Goal: Information Seeking & Learning: Find specific fact

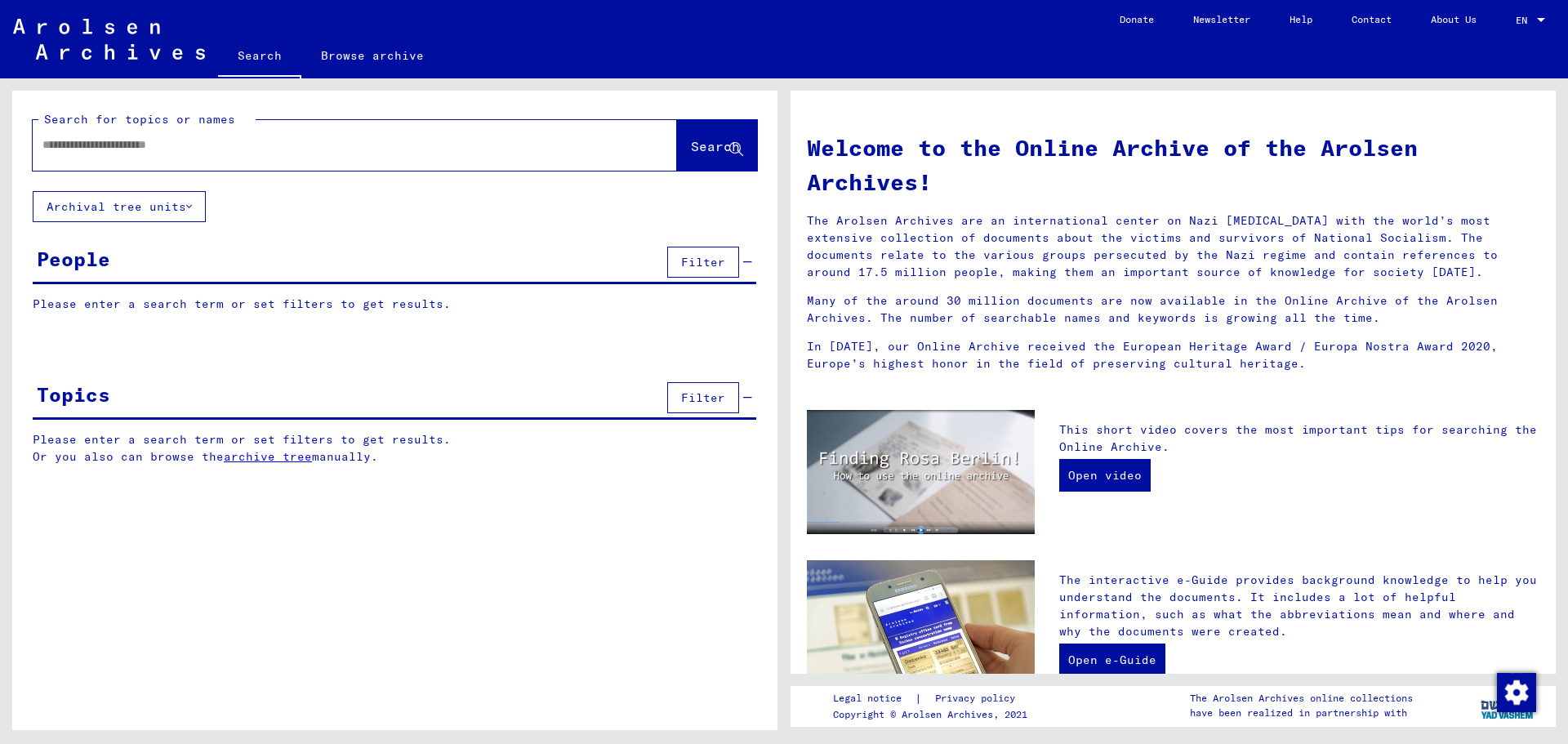
click at [144, 142] on input "text" at bounding box center [336, 144] width 586 height 17
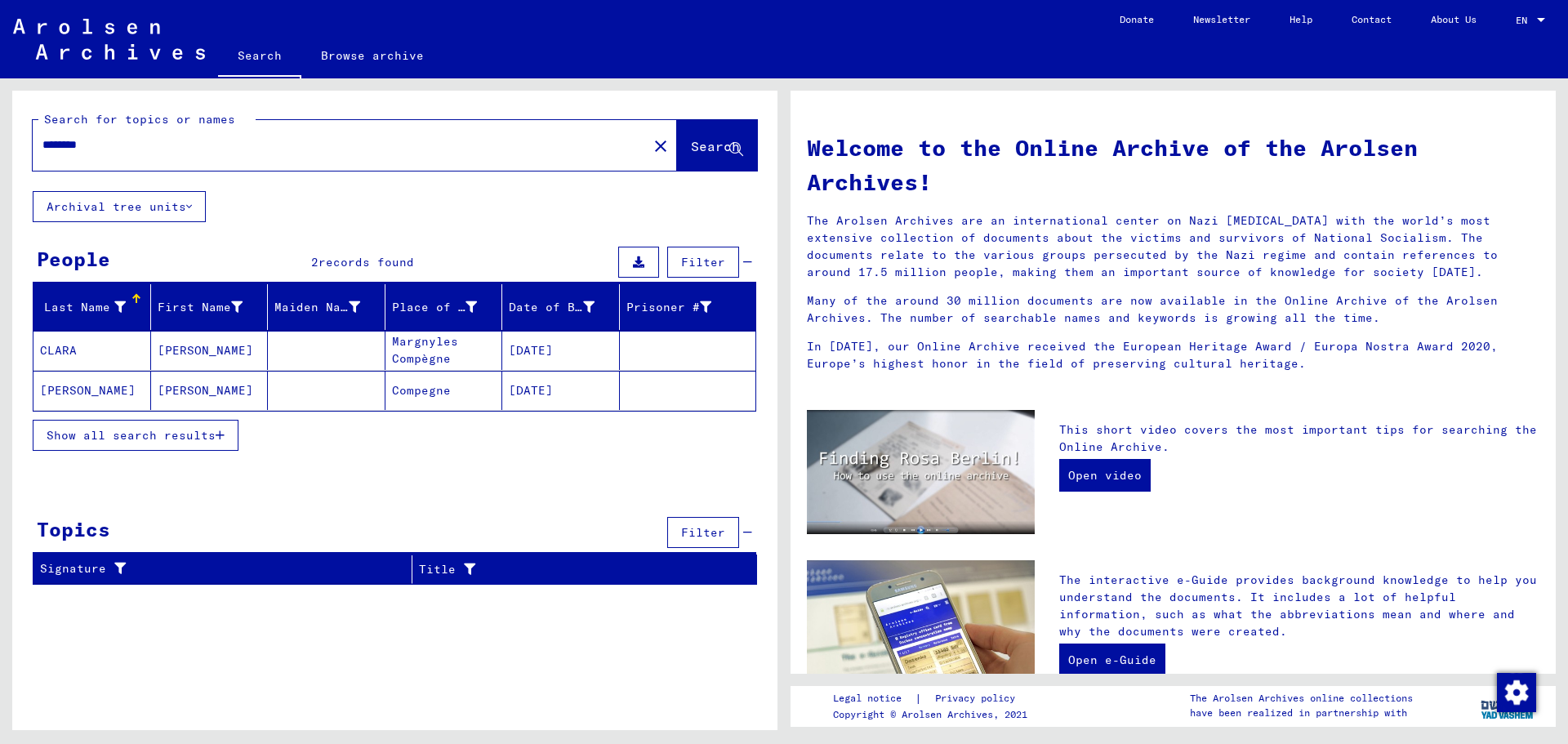
click at [71, 143] on input "********" at bounding box center [336, 144] width 586 height 17
click at [697, 151] on span "Search" at bounding box center [715, 146] width 49 height 16
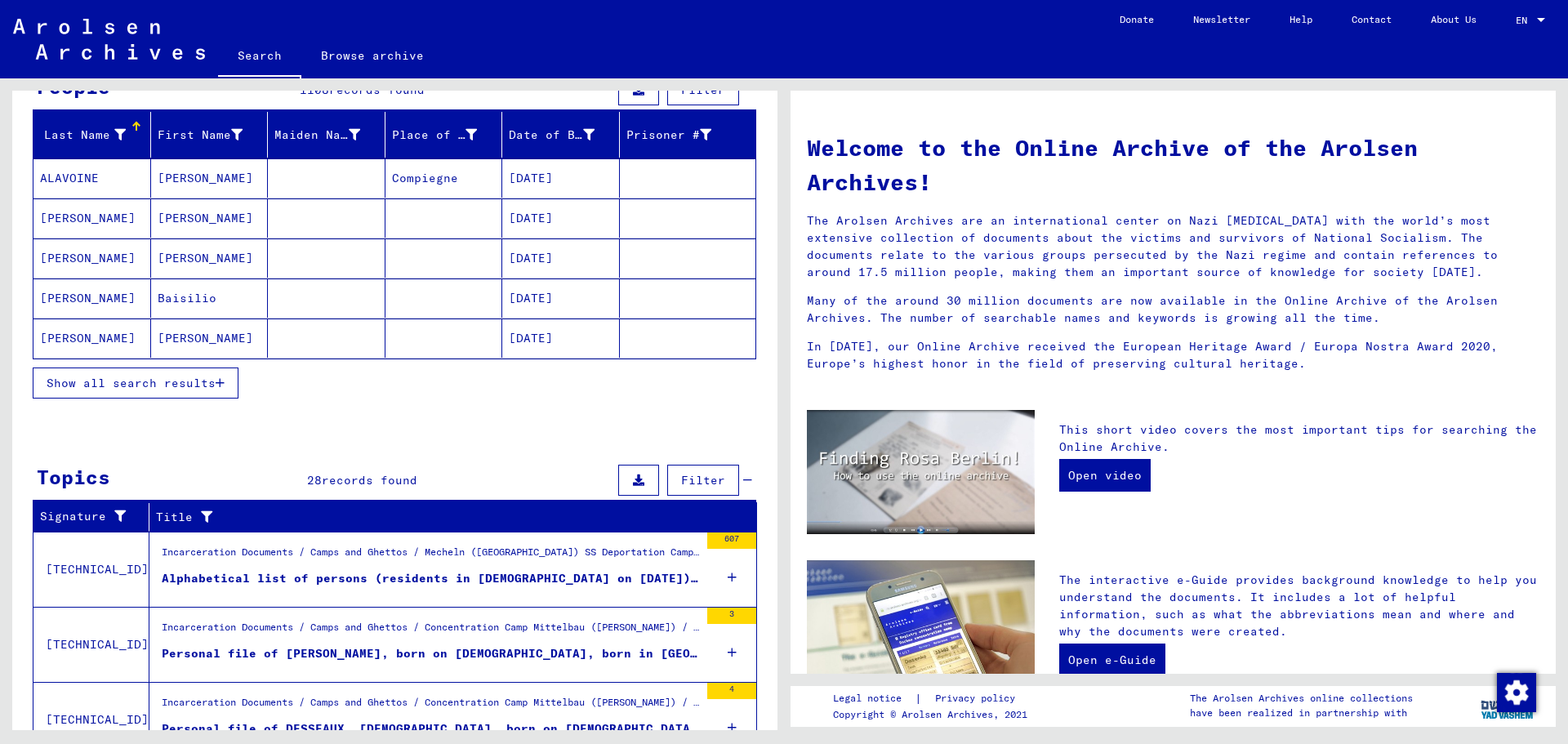
scroll to position [154, 0]
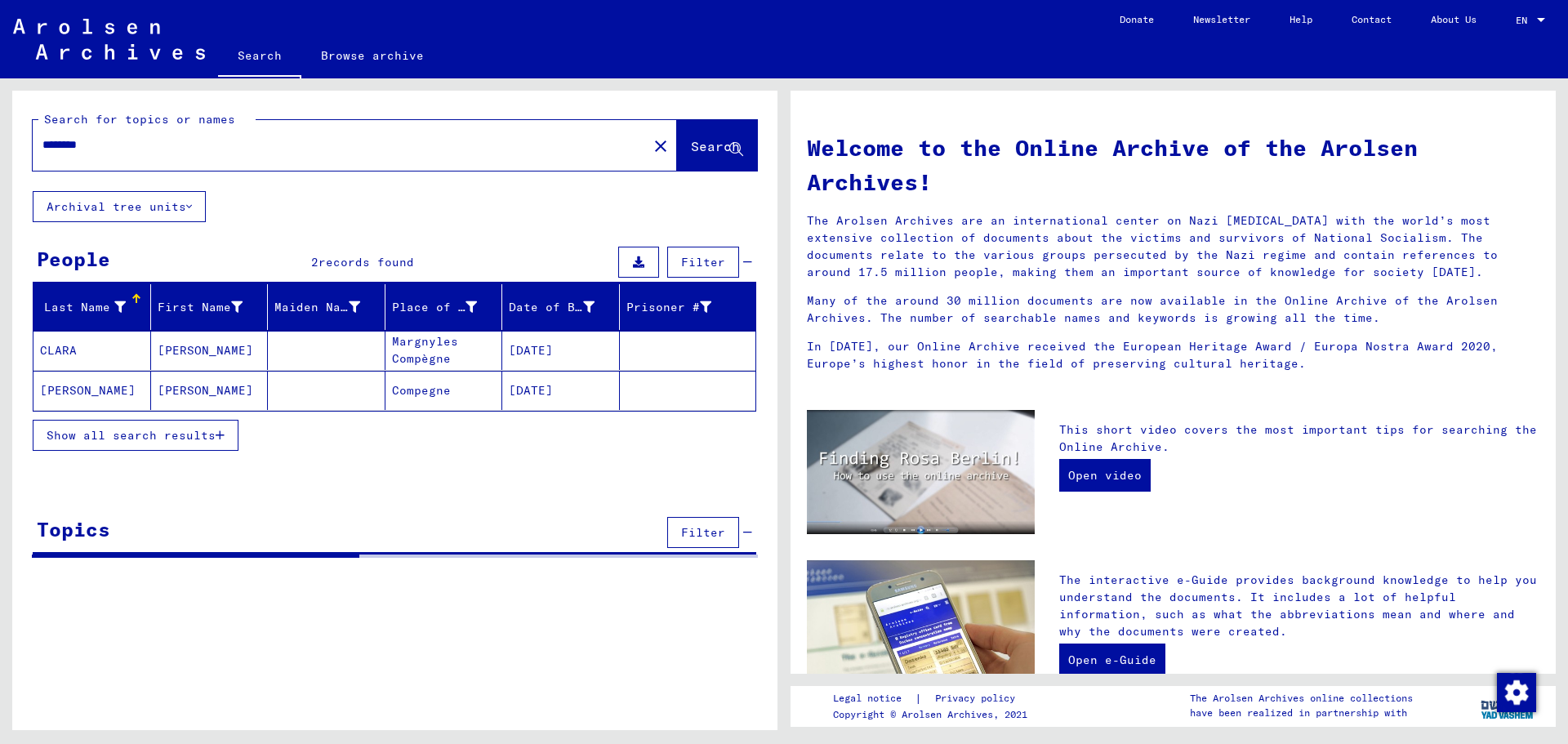
drag, startPoint x: 114, startPoint y: 148, endPoint x: 0, endPoint y: 122, distance: 116.9
click at [0, 122] on div "Search for topics or names ******** close Search Archival tree units People 2 r…" at bounding box center [392, 404] width 784 height 652
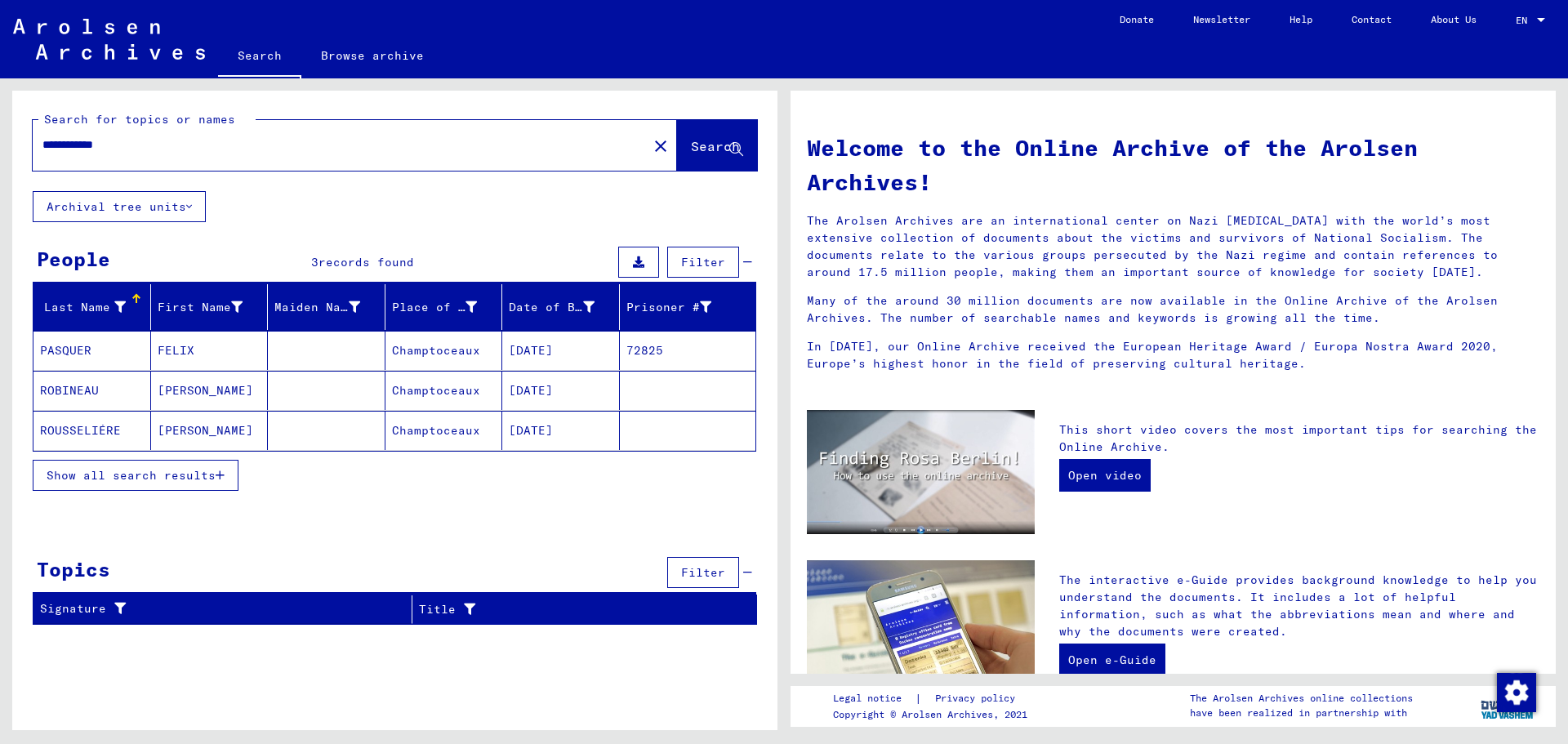
drag, startPoint x: 67, startPoint y: 349, endPoint x: 58, endPoint y: 348, distance: 9.1
click at [58, 348] on mat-cell "PASQUER" at bounding box center [92, 350] width 117 height 39
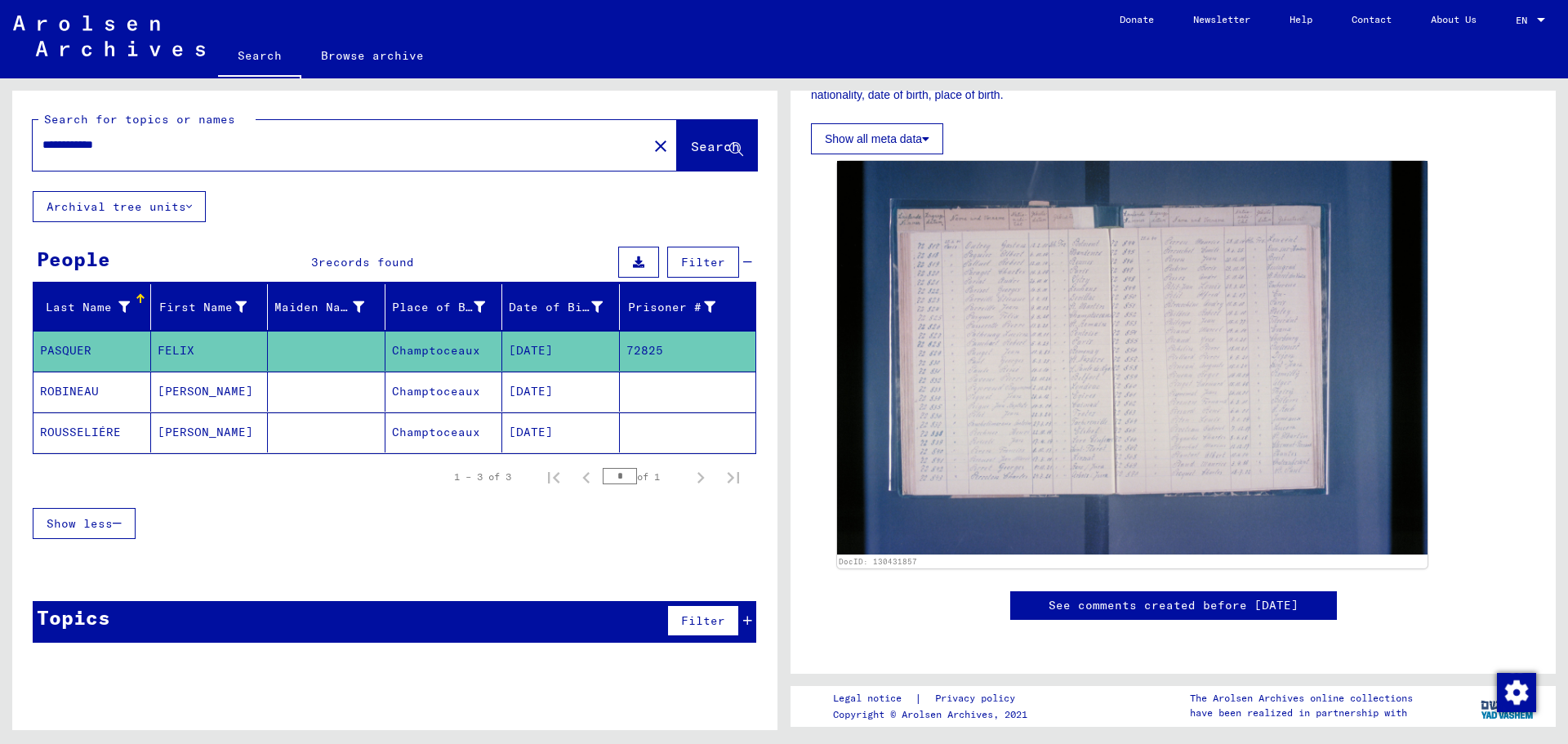
scroll to position [245, 0]
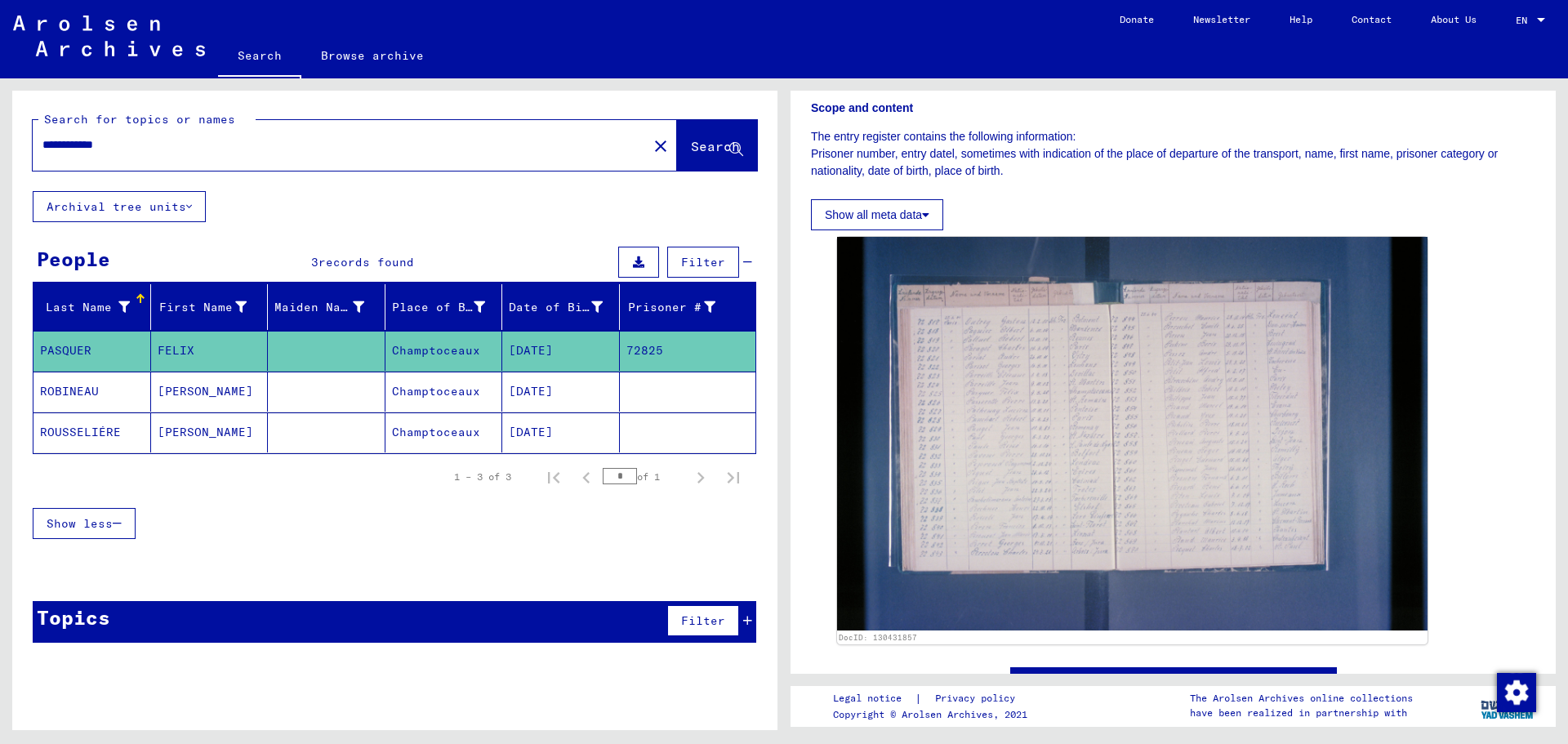
click at [63, 393] on mat-cell "ROBINEAU" at bounding box center [92, 391] width 117 height 40
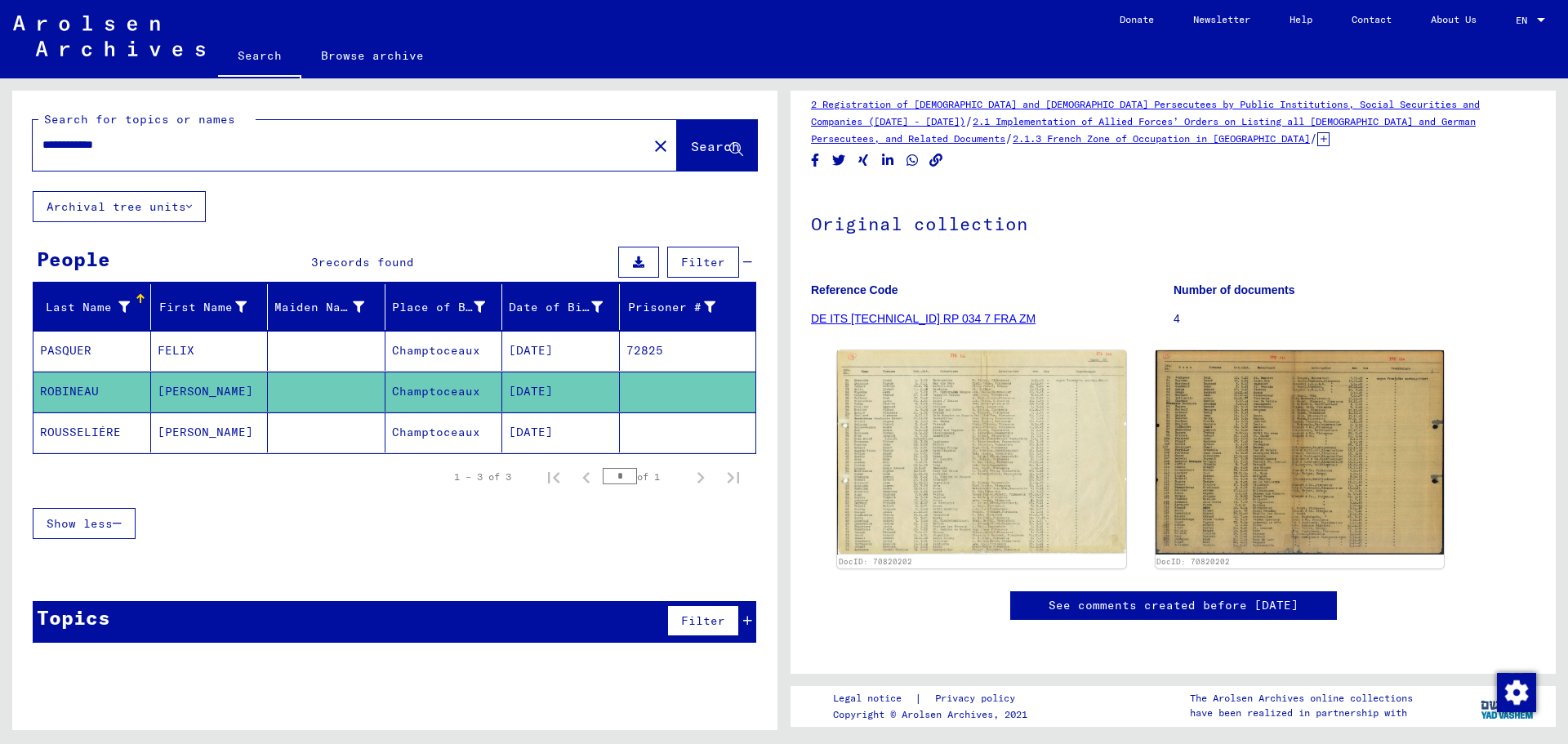
scroll to position [531, 0]
click at [85, 430] on mat-cell "ROUSSELIÉRE" at bounding box center [92, 432] width 117 height 40
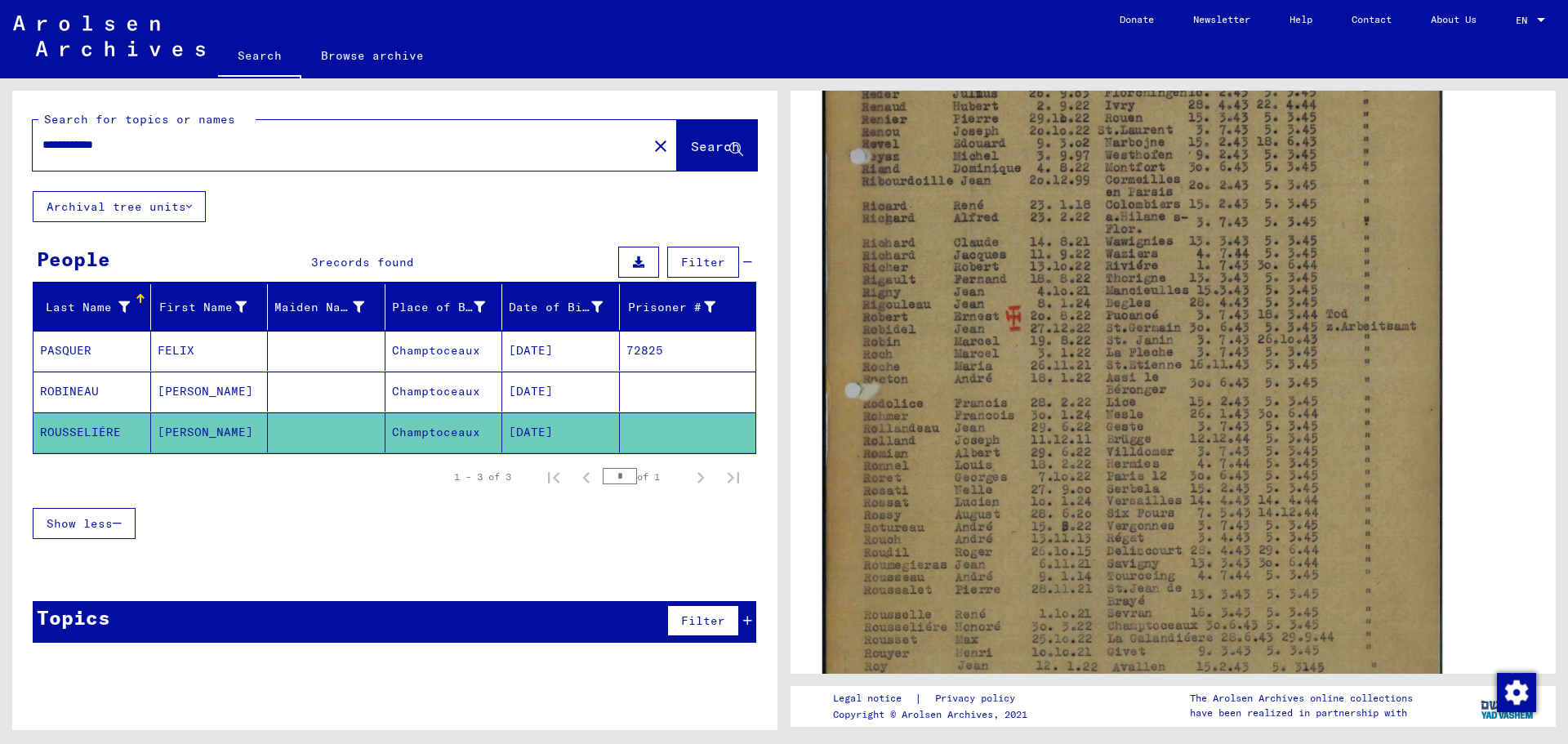
scroll to position [572, 0]
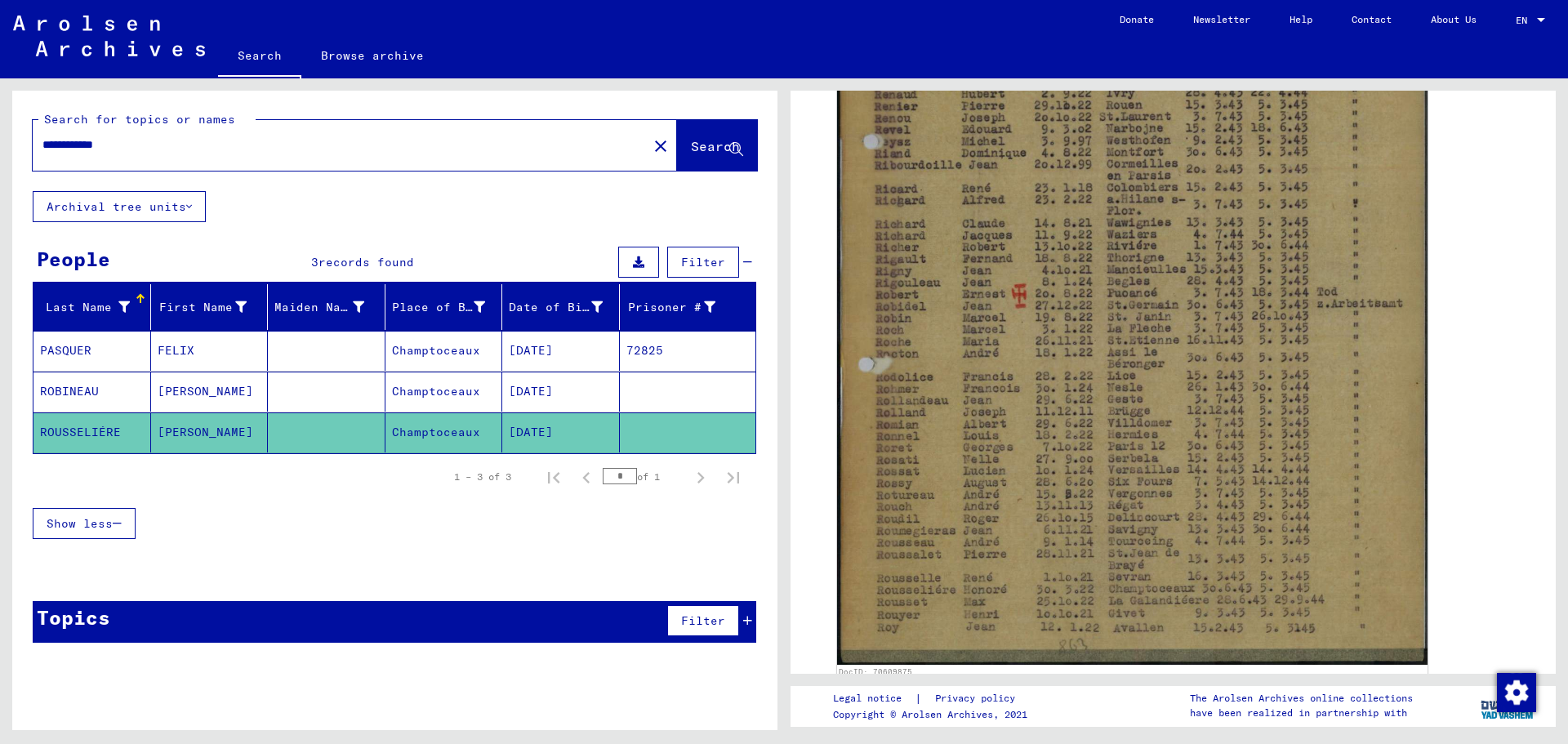
click at [74, 393] on mat-cell "ROBINEAU" at bounding box center [92, 391] width 117 height 40
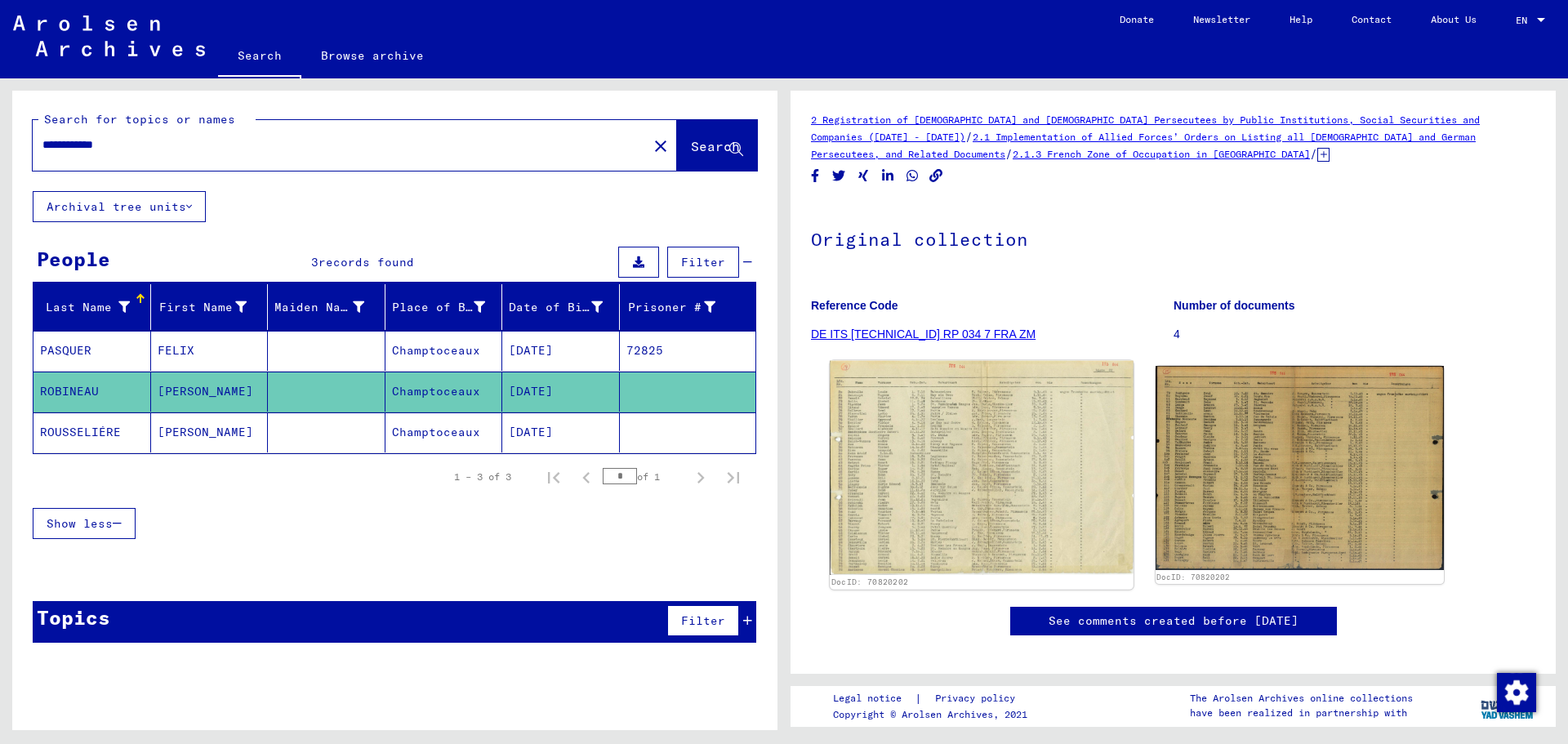
click at [998, 514] on img at bounding box center [981, 469] width 303 height 215
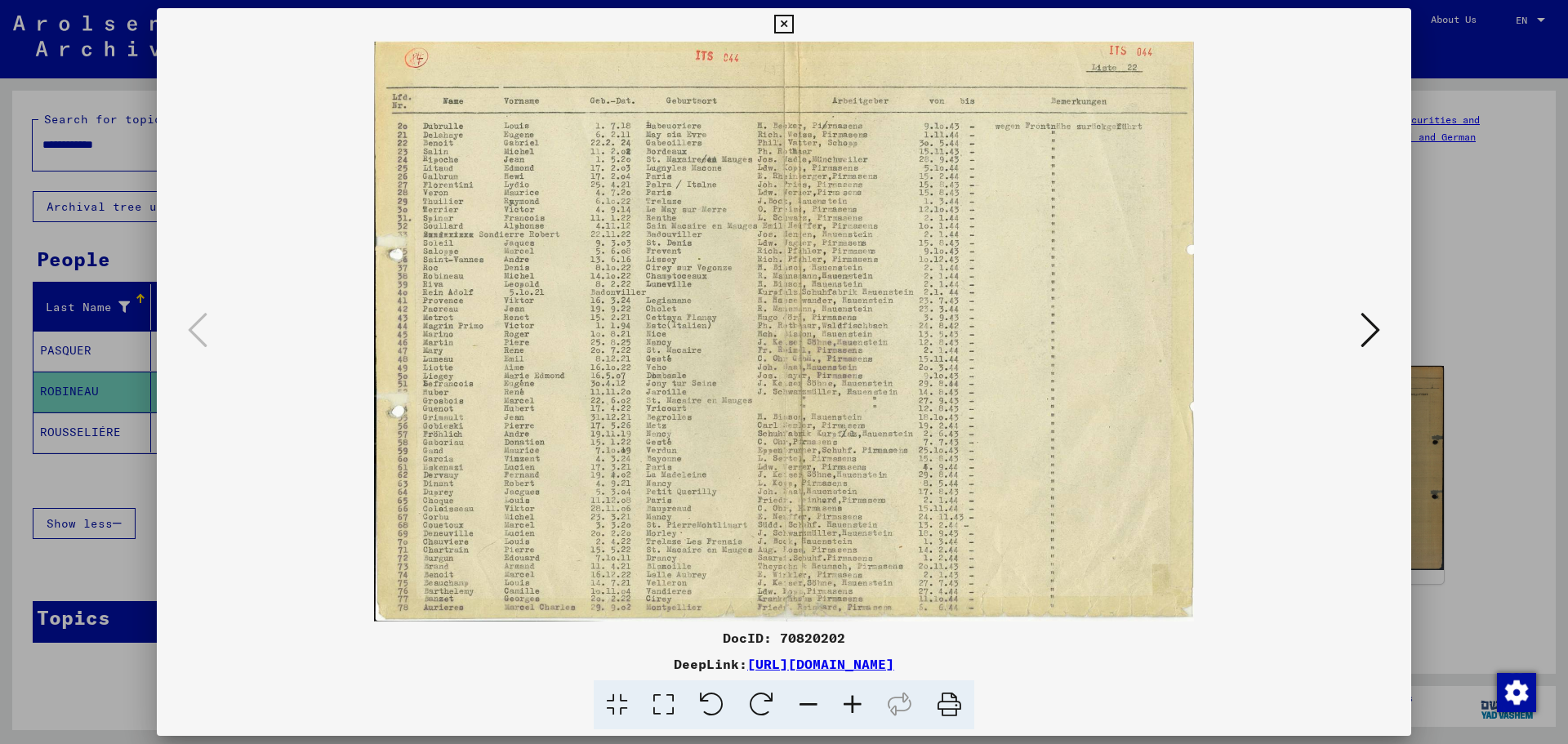
click at [1361, 327] on icon at bounding box center [1370, 330] width 20 height 39
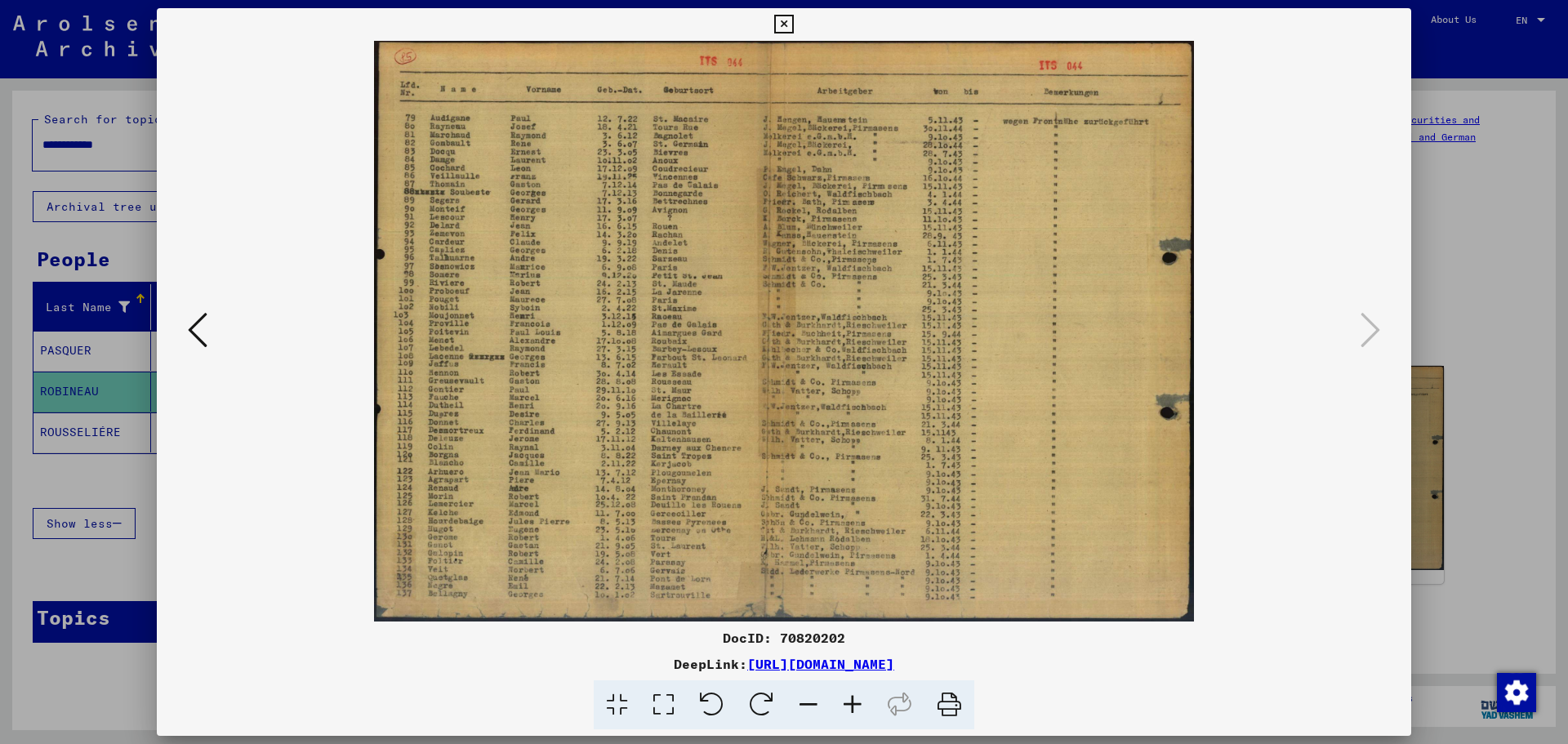
click at [783, 25] on icon at bounding box center [784, 25] width 19 height 20
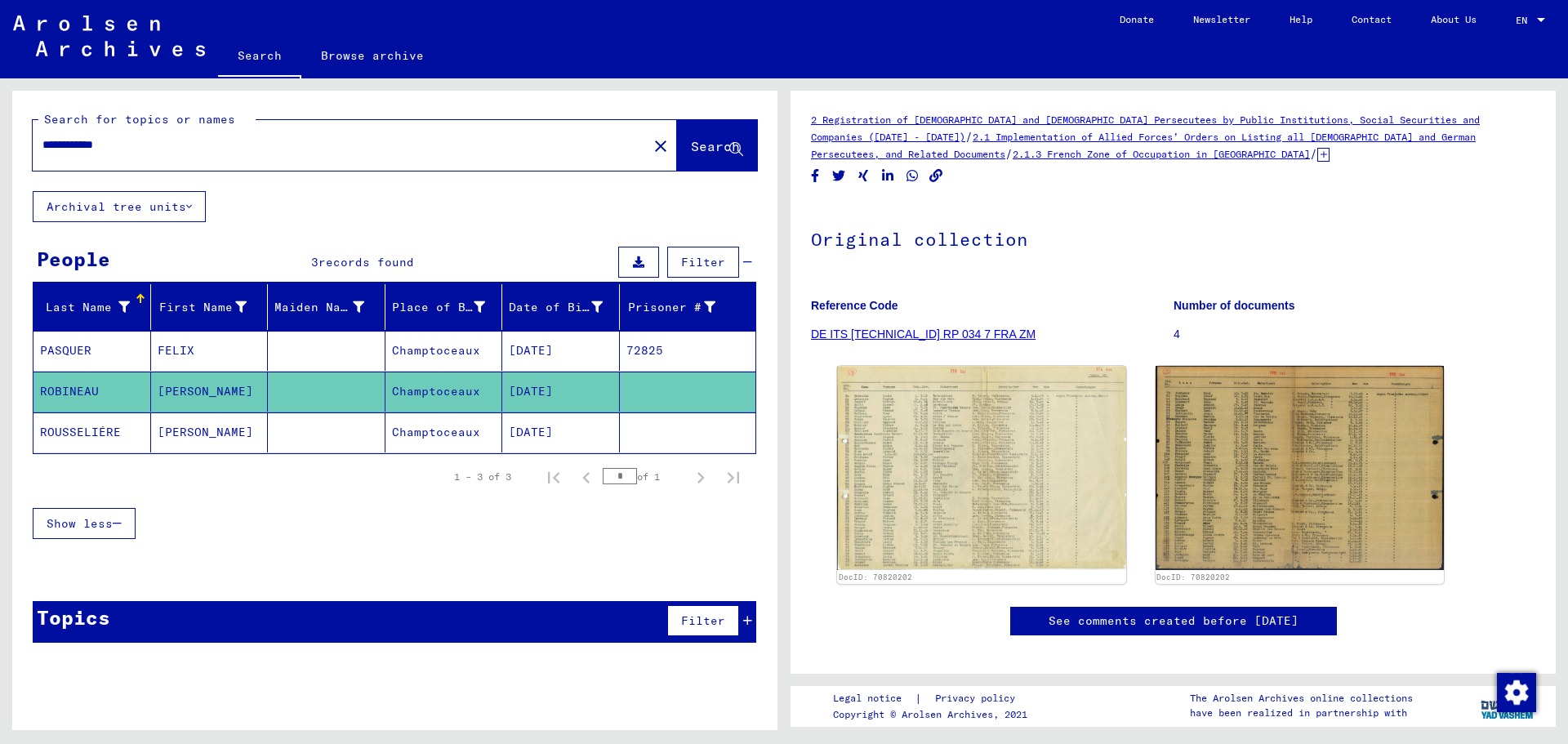
drag, startPoint x: 144, startPoint y: 149, endPoint x: 19, endPoint y: 148, distance: 125.0
click at [19, 148] on div "**********" at bounding box center [394, 140] width 766 height 100
type input "*********"
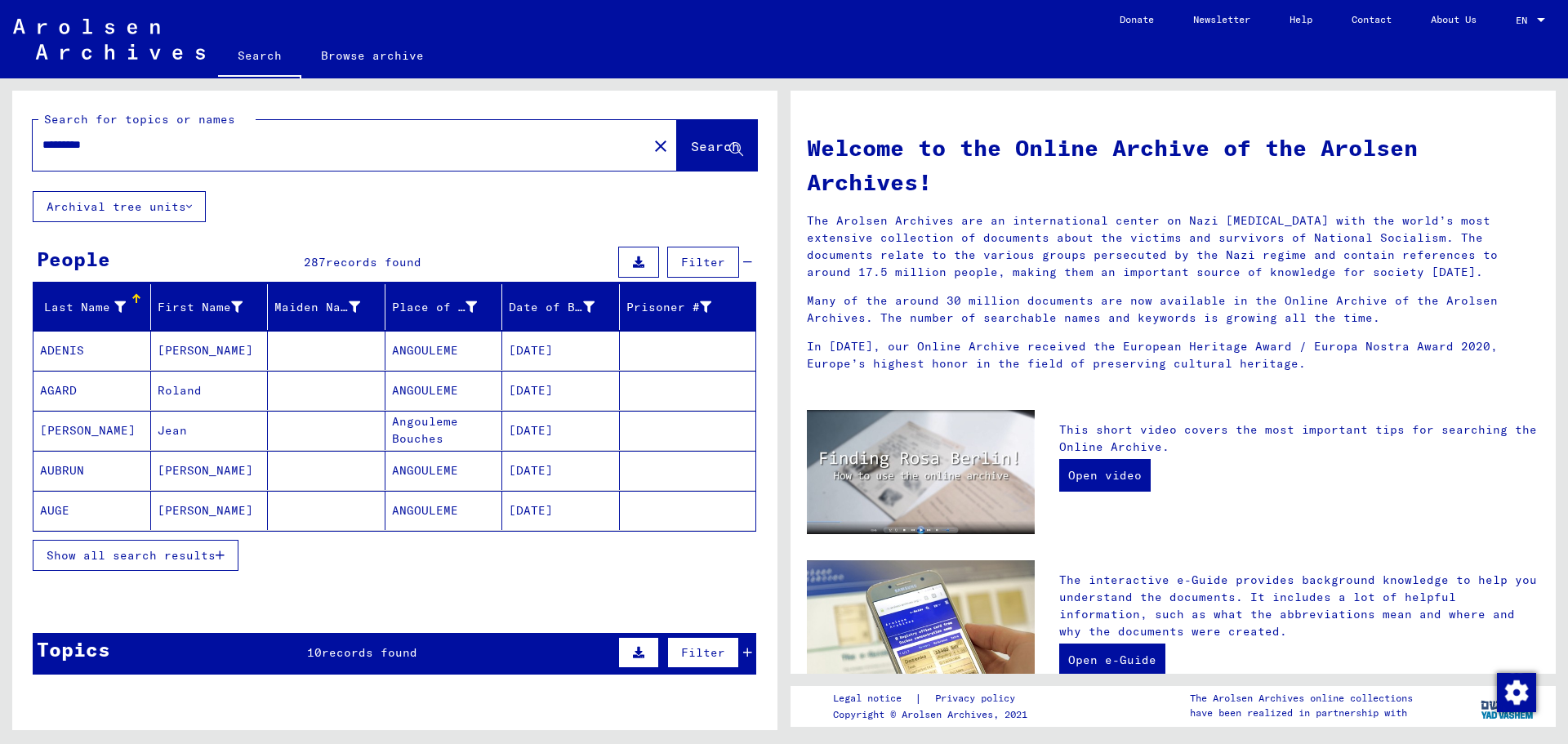
click at [82, 351] on mat-cell "ADENIS" at bounding box center [92, 350] width 117 height 39
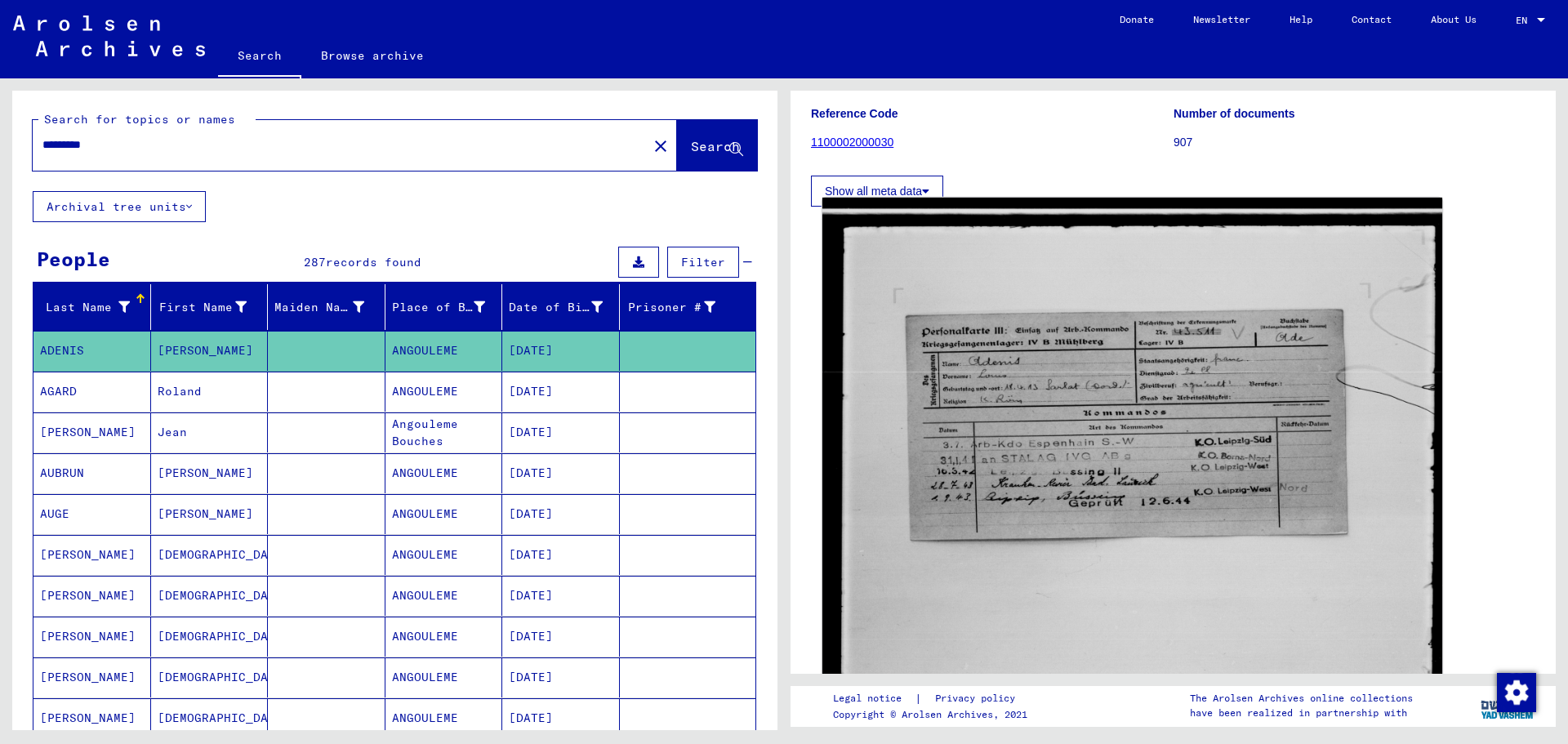
scroll to position [164, 0]
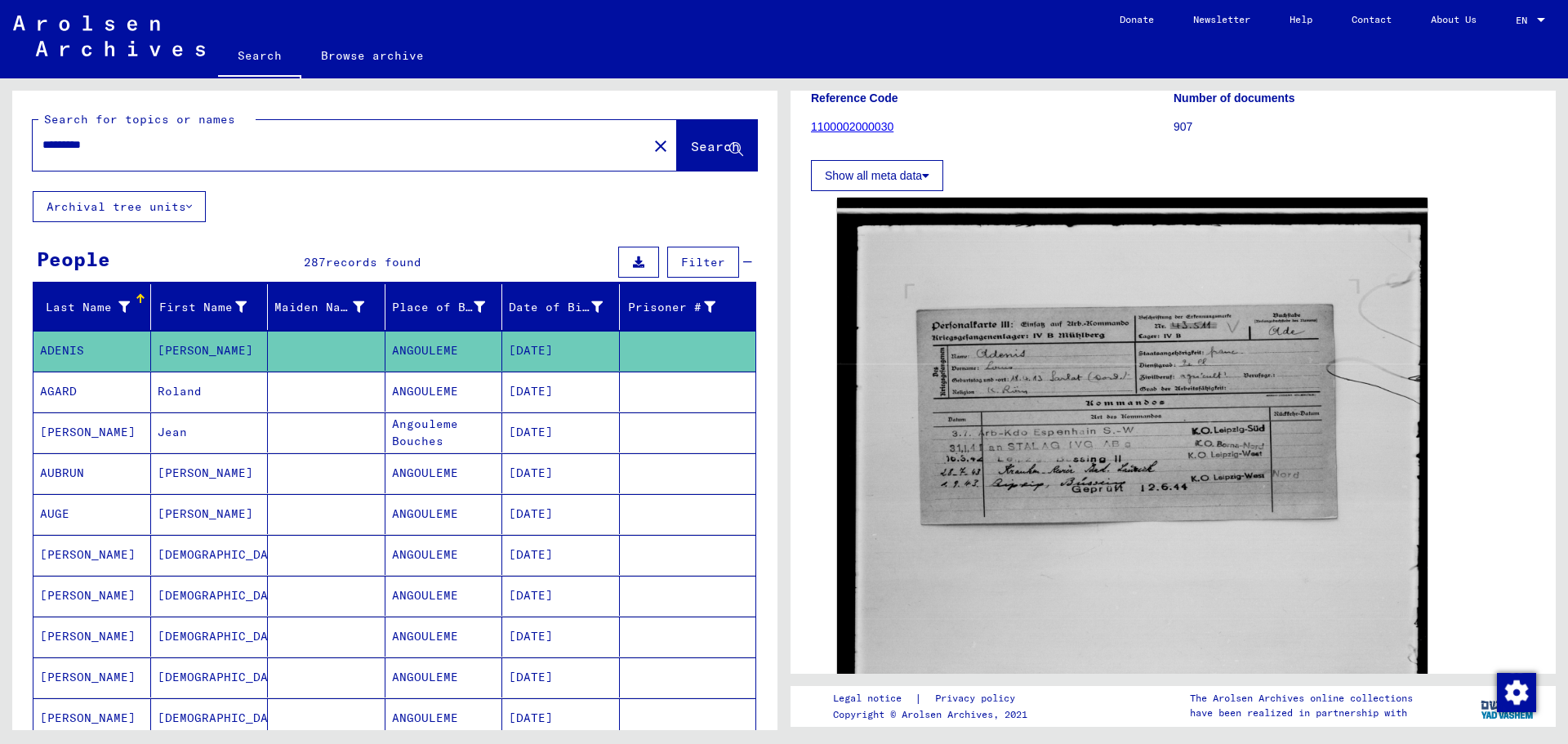
click at [85, 396] on mat-cell "AGARD" at bounding box center [92, 391] width 117 height 40
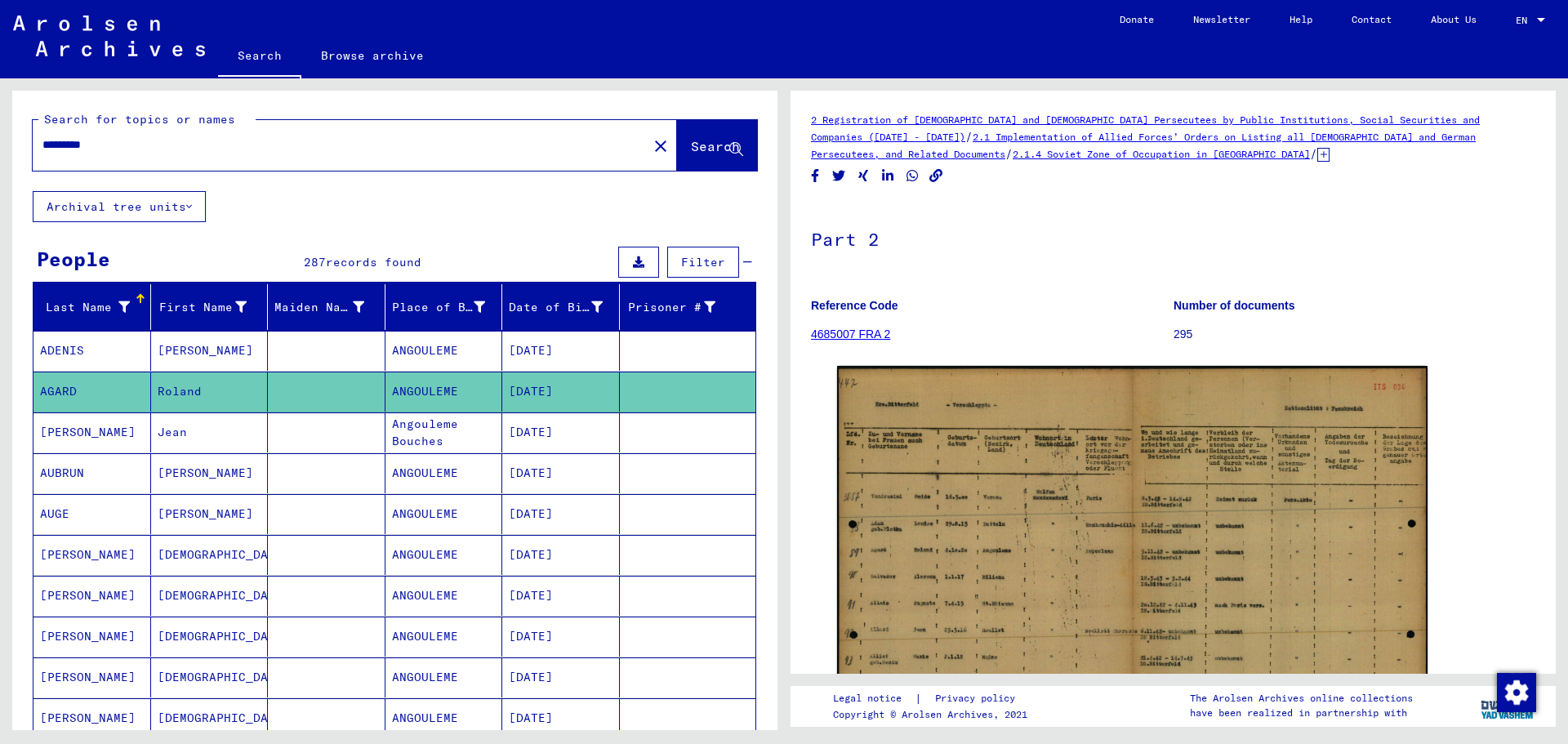
click at [99, 437] on mat-cell "[PERSON_NAME]" at bounding box center [92, 432] width 117 height 40
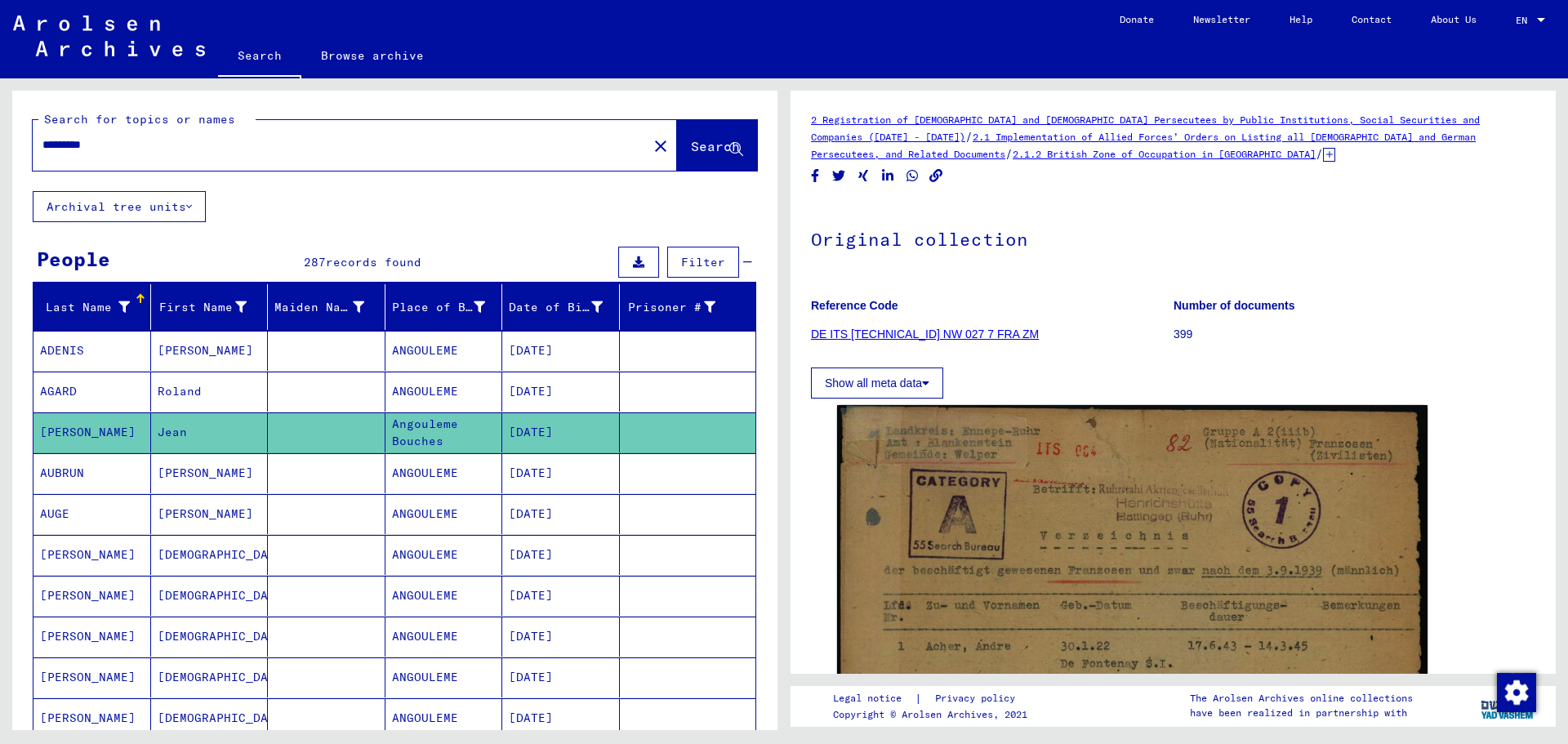
click at [105, 477] on mat-cell "AUBRUN" at bounding box center [92, 474] width 117 height 40
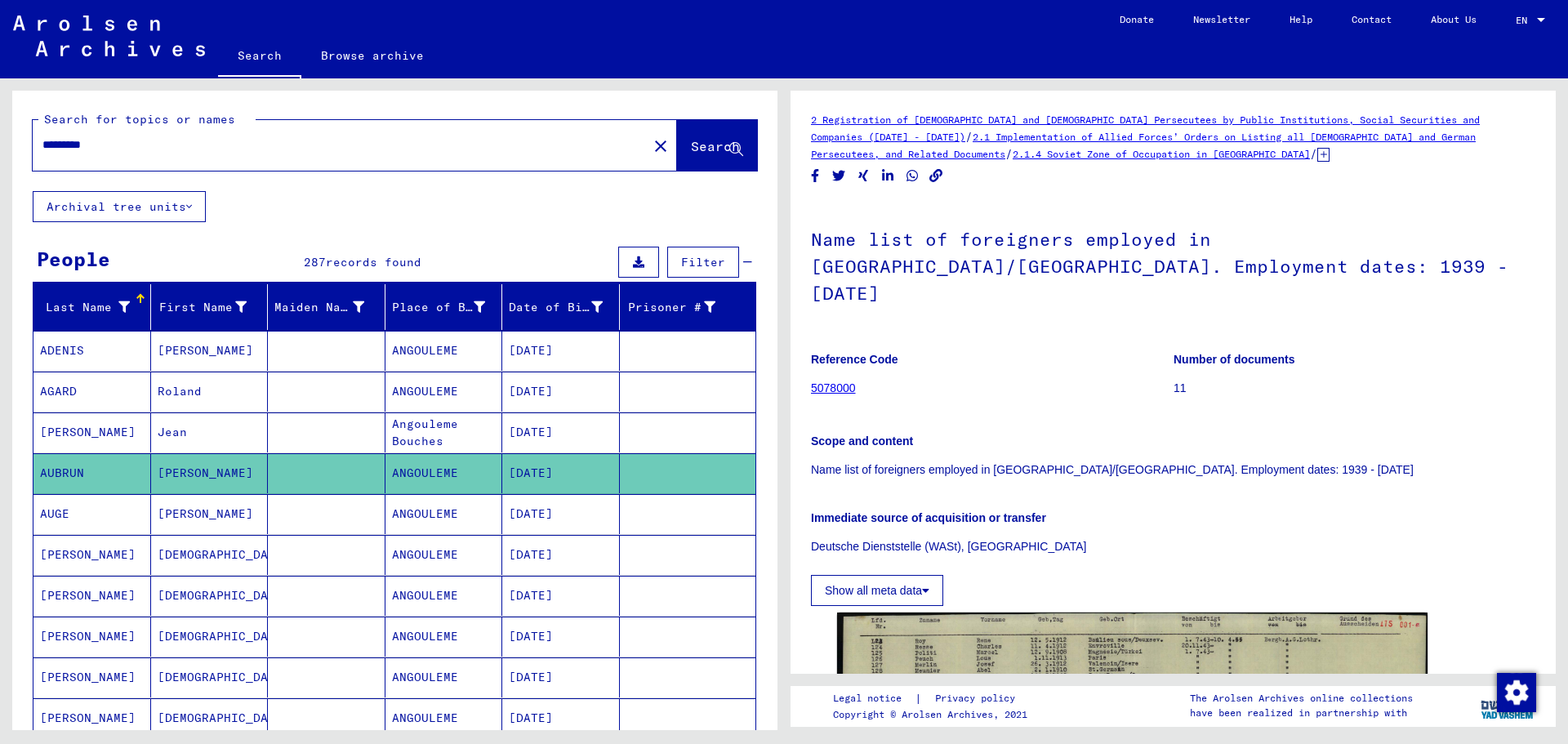
click at [87, 521] on mat-cell "AUGE" at bounding box center [92, 515] width 117 height 40
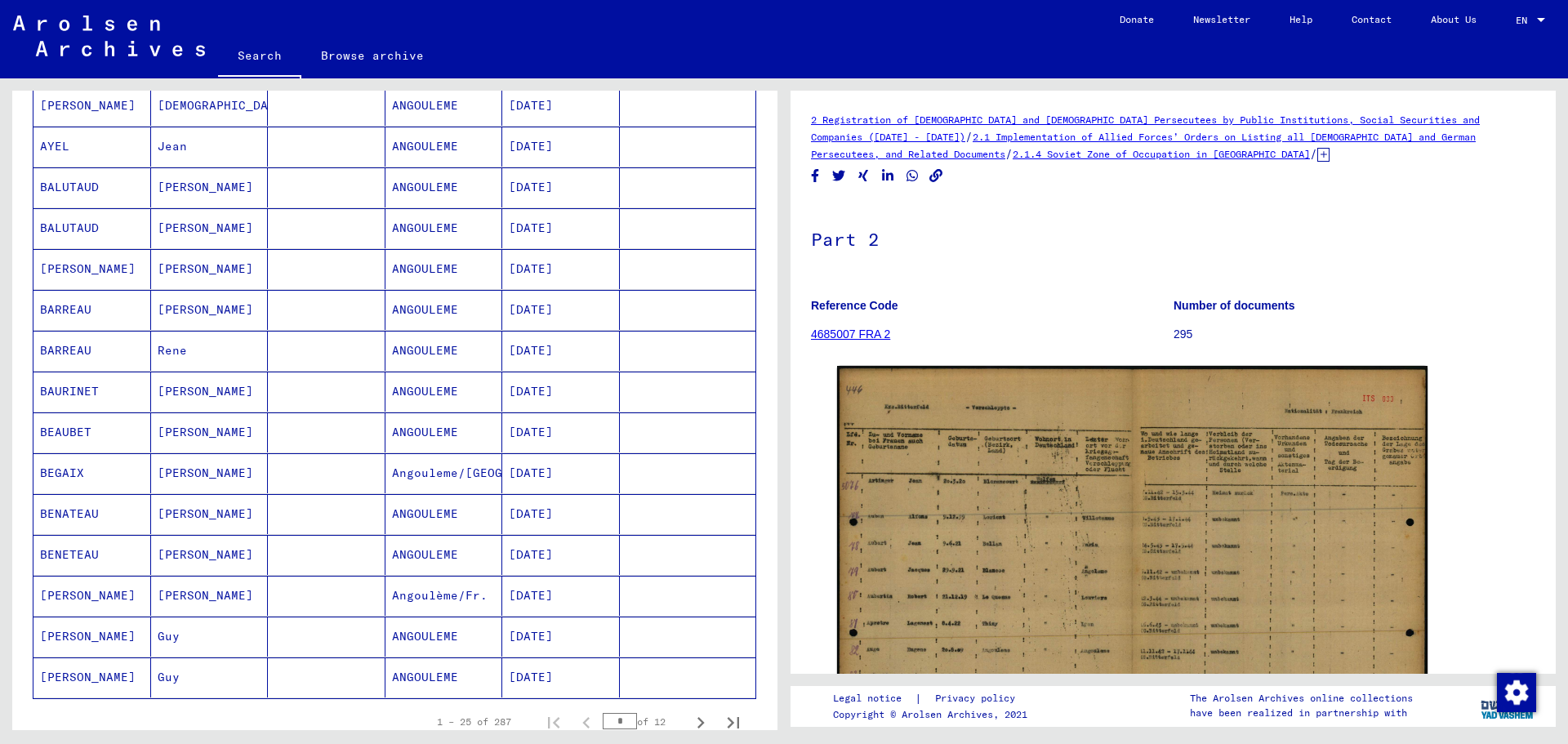
scroll to position [735, 0]
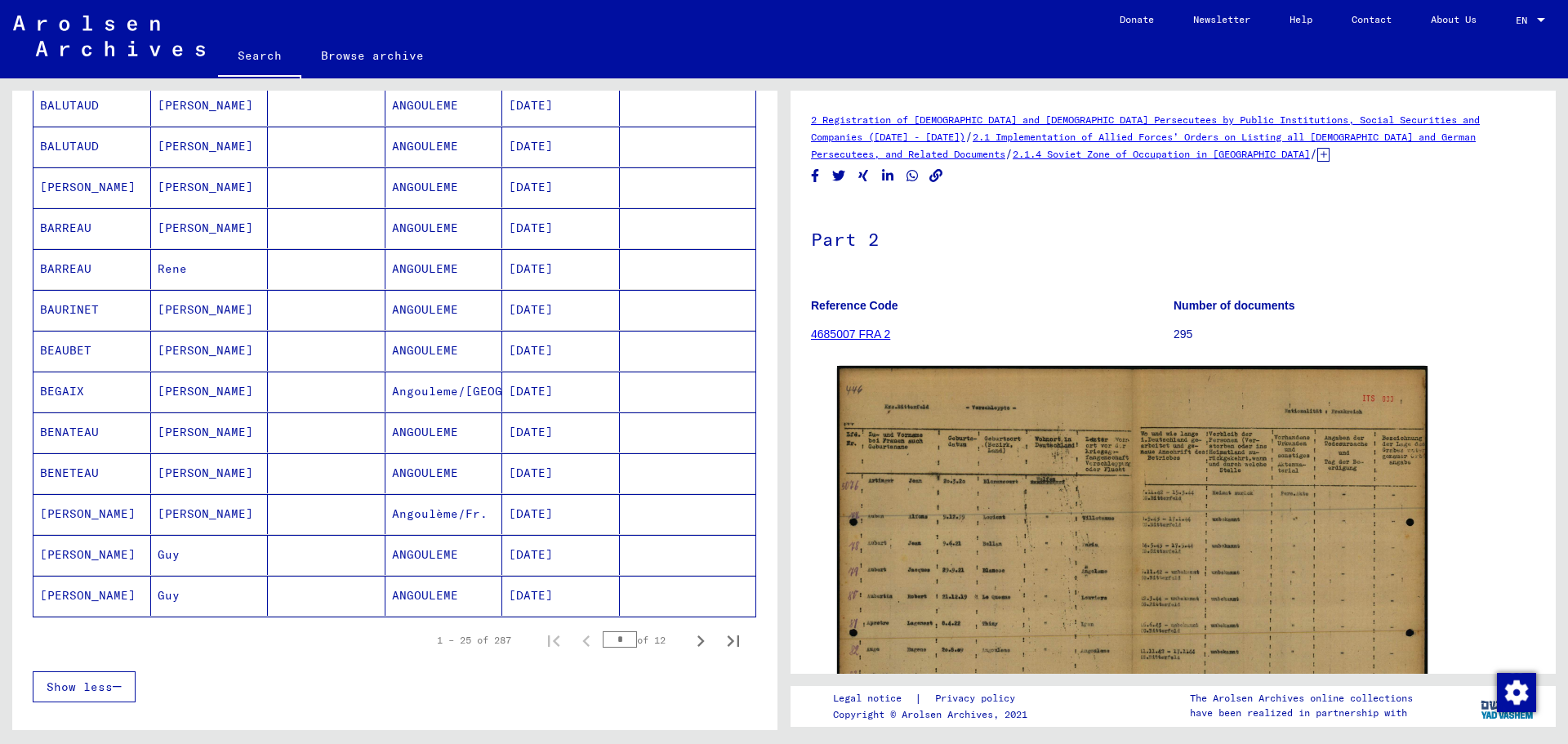
click at [108, 551] on mat-cell "[PERSON_NAME]" at bounding box center [92, 555] width 117 height 40
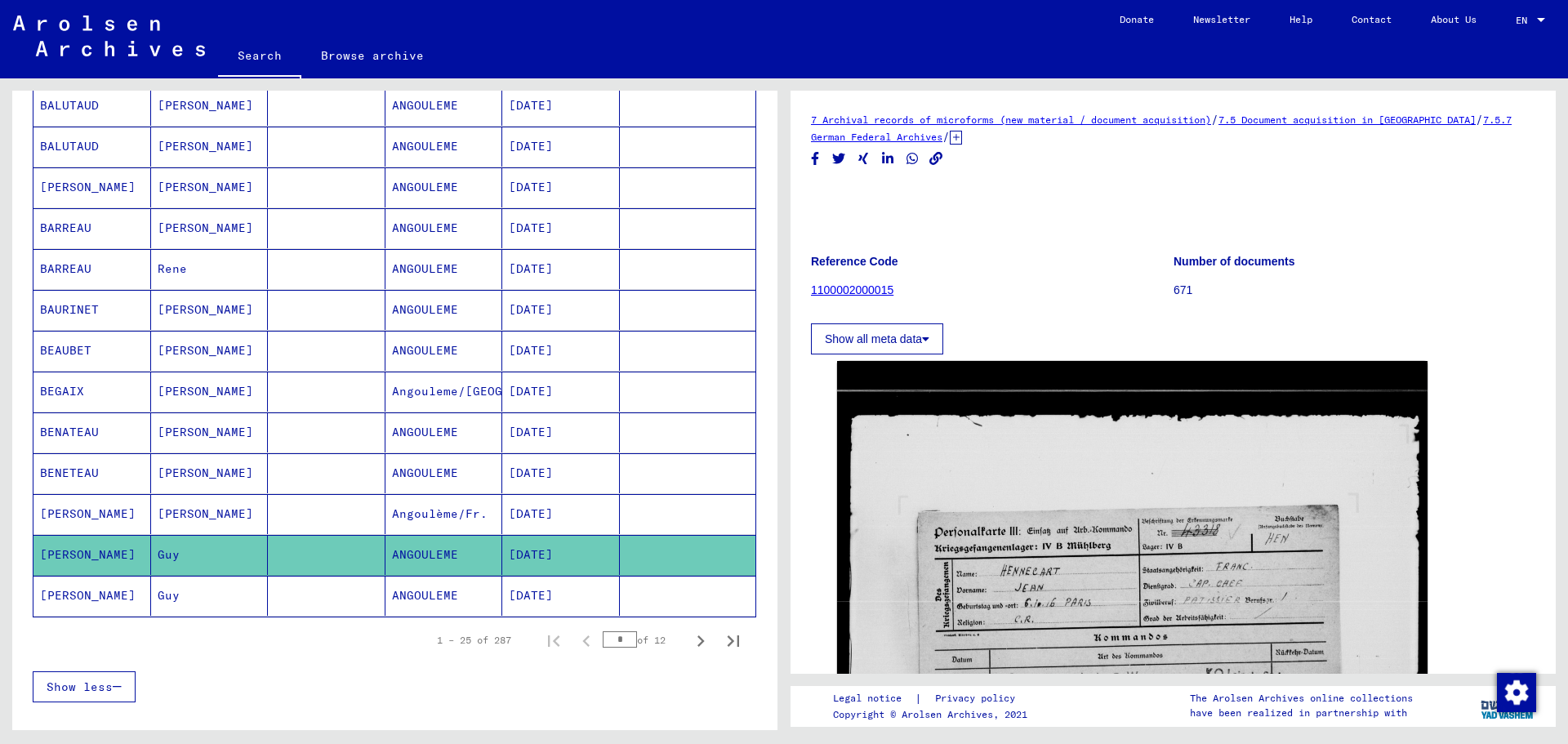
click at [103, 590] on mat-cell "[PERSON_NAME]" at bounding box center [92, 596] width 117 height 40
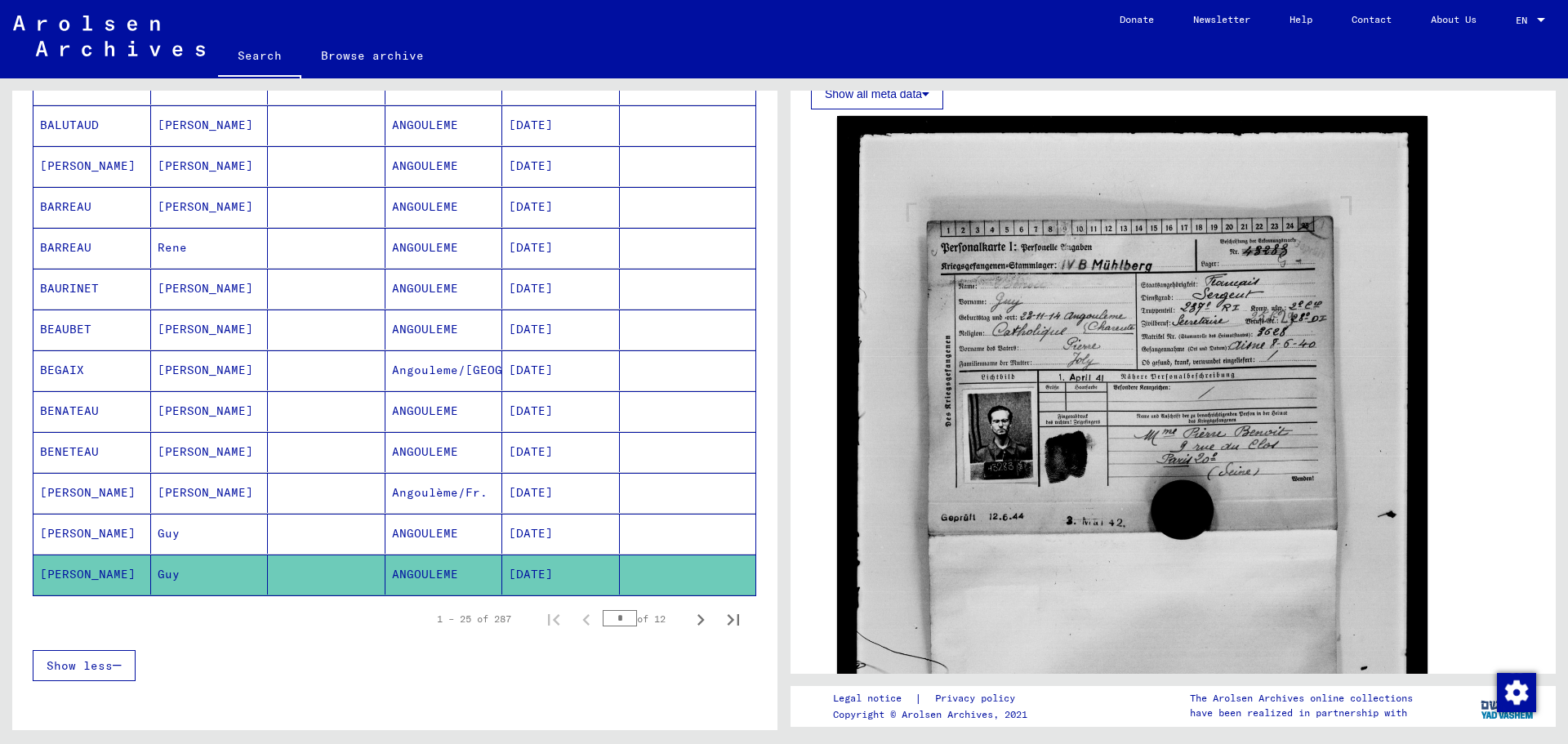
scroll to position [818, 0]
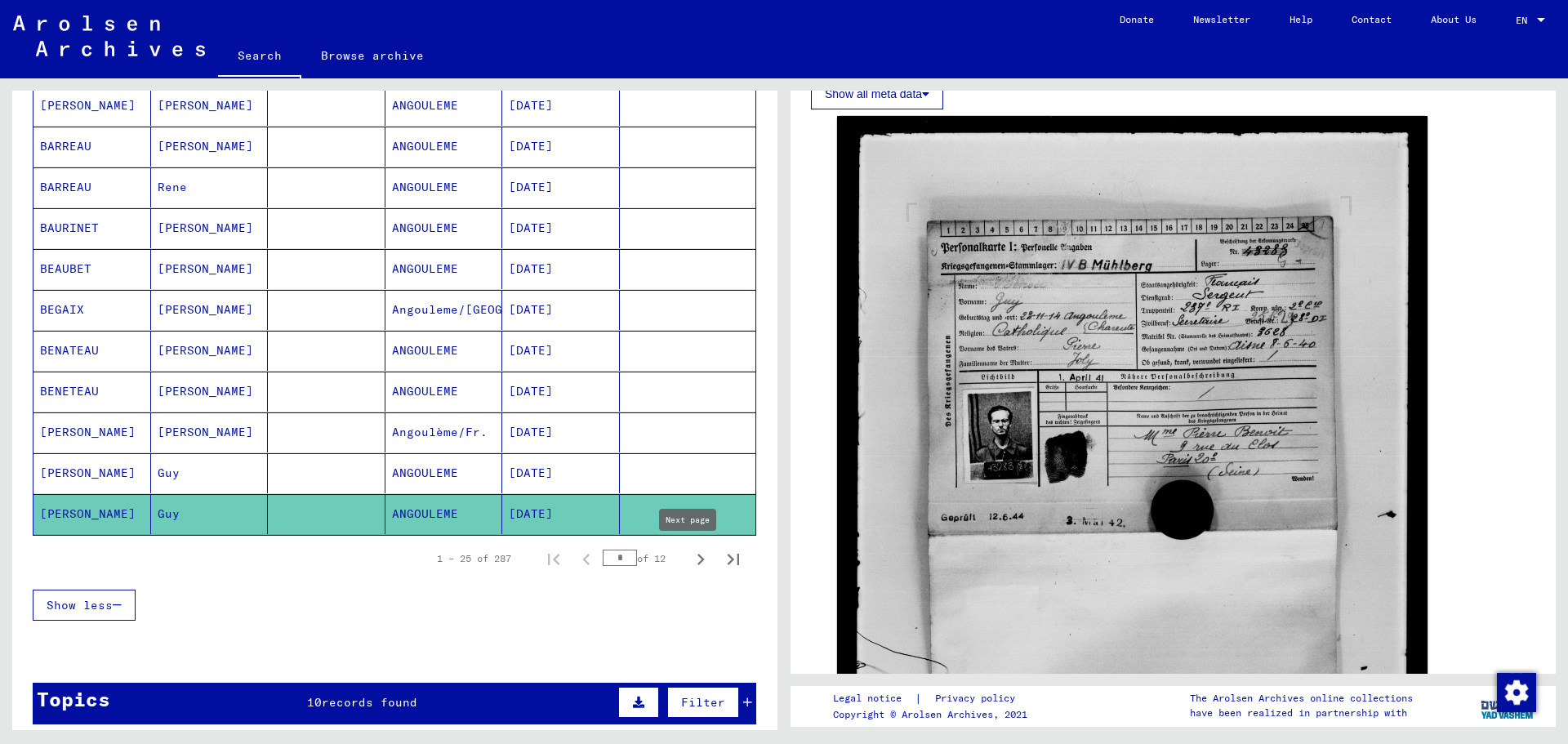
click at [689, 550] on icon "Next page" at bounding box center [700, 559] width 23 height 23
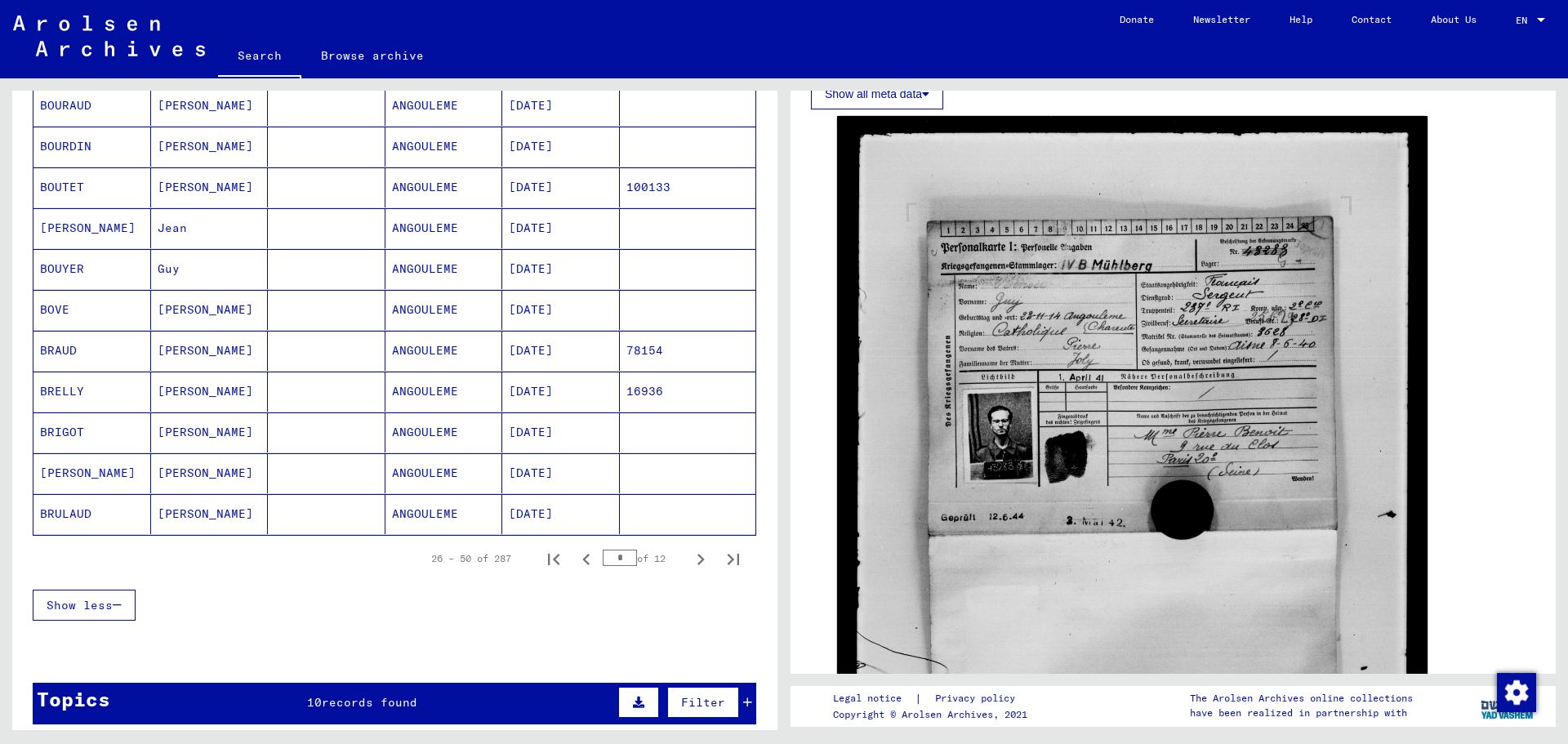
click at [80, 185] on mat-cell "BOUTET" at bounding box center [92, 188] width 117 height 40
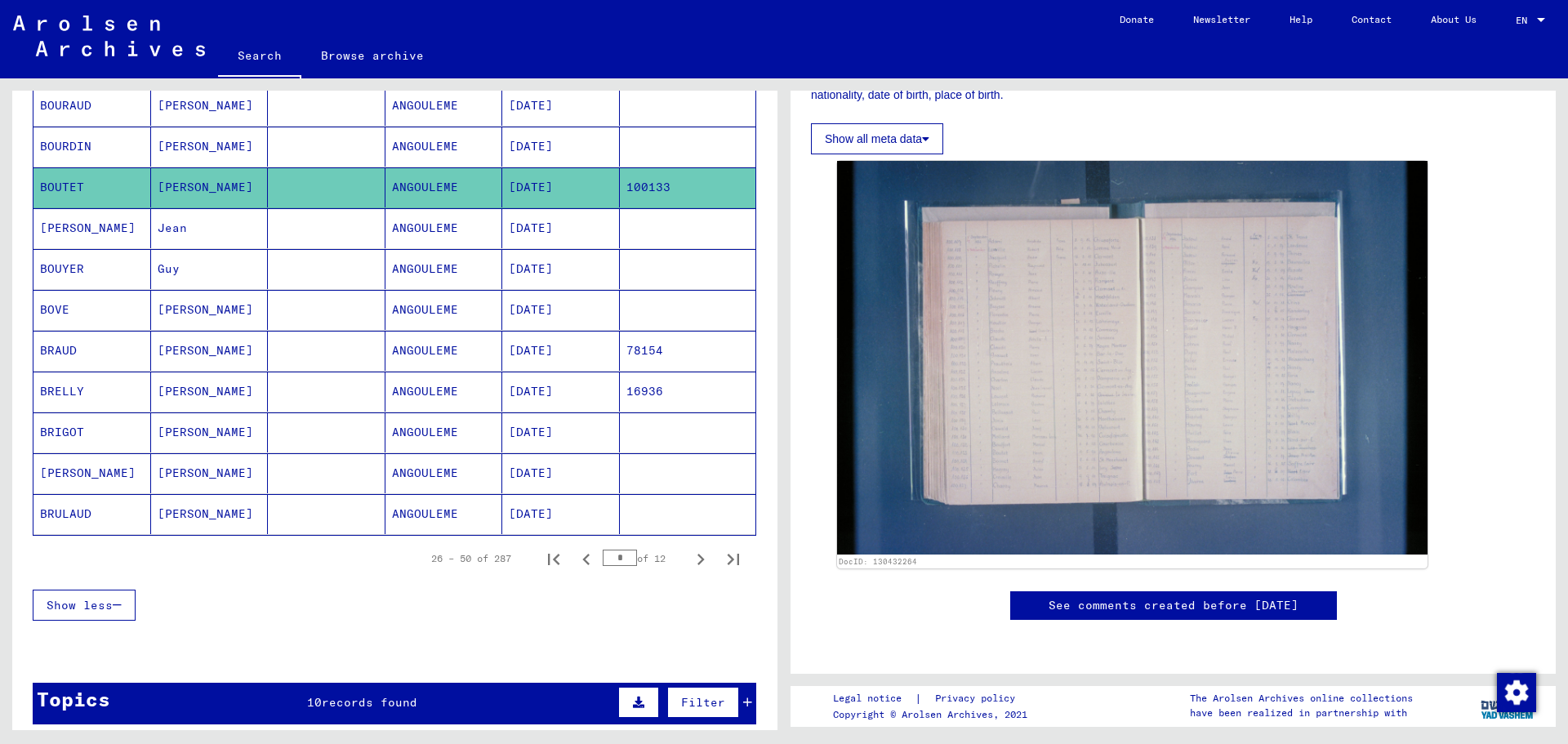
scroll to position [408, 0]
click at [697, 558] on icon "Next page" at bounding box center [700, 560] width 7 height 12
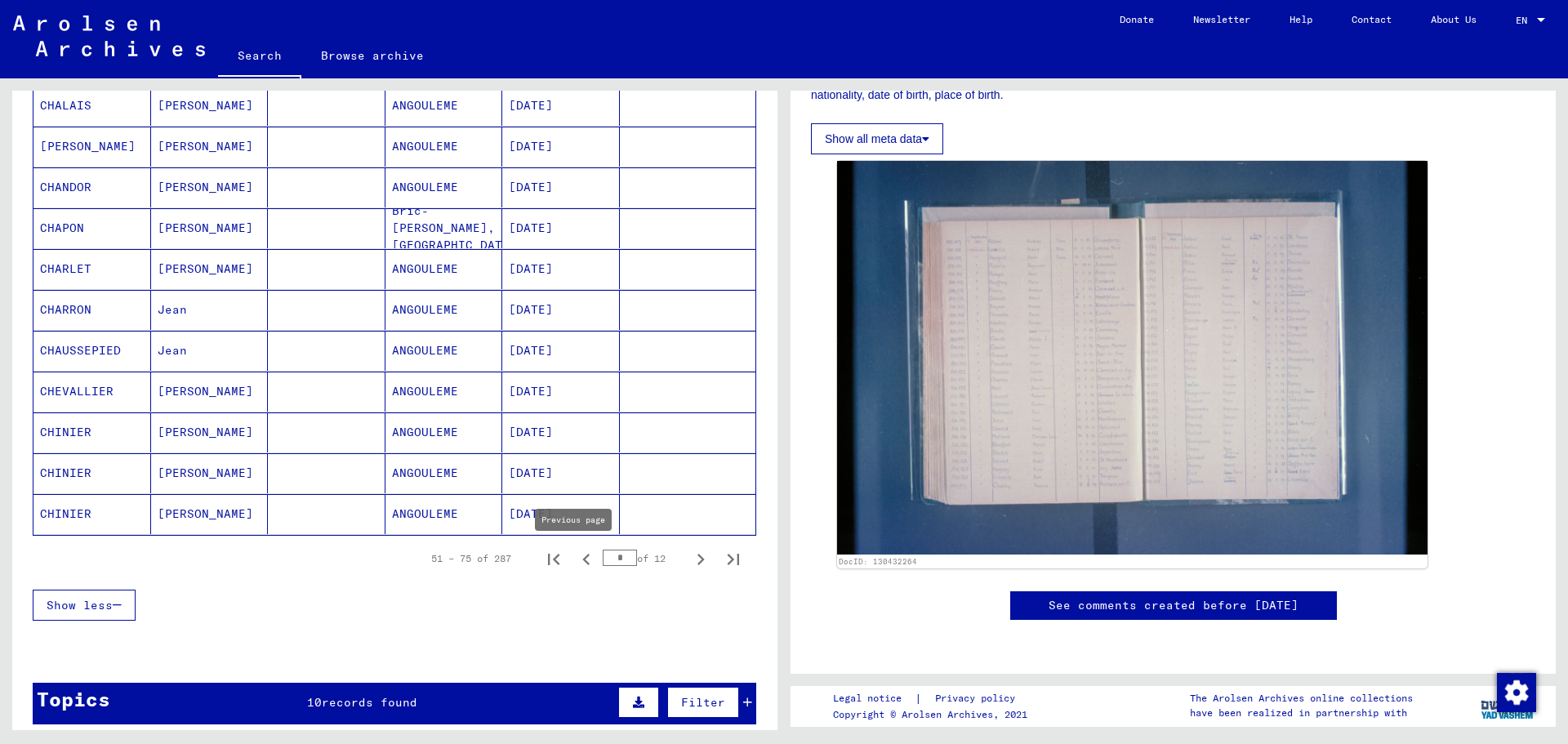
click at [575, 560] on icon "Previous page" at bounding box center [586, 559] width 23 height 23
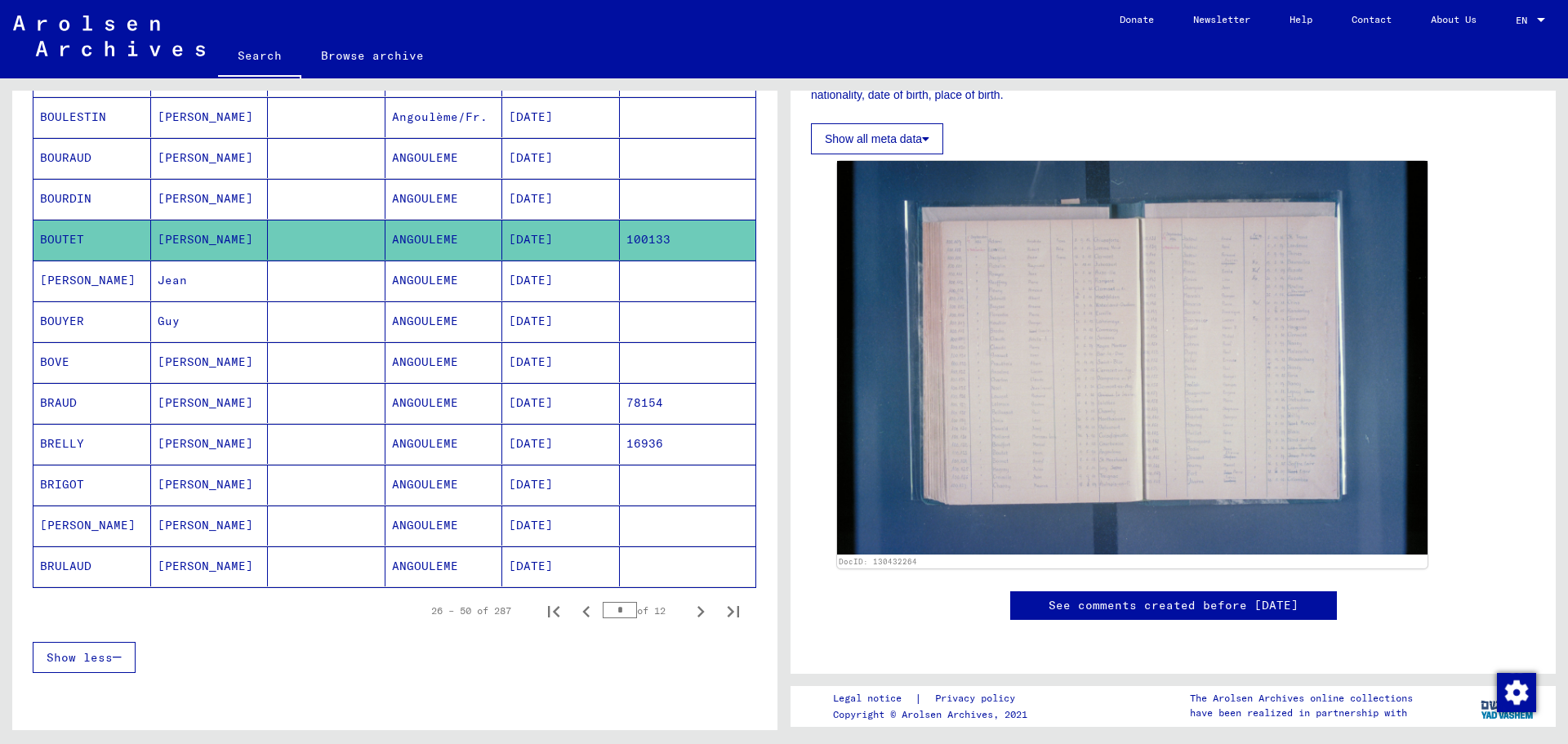
scroll to position [735, 0]
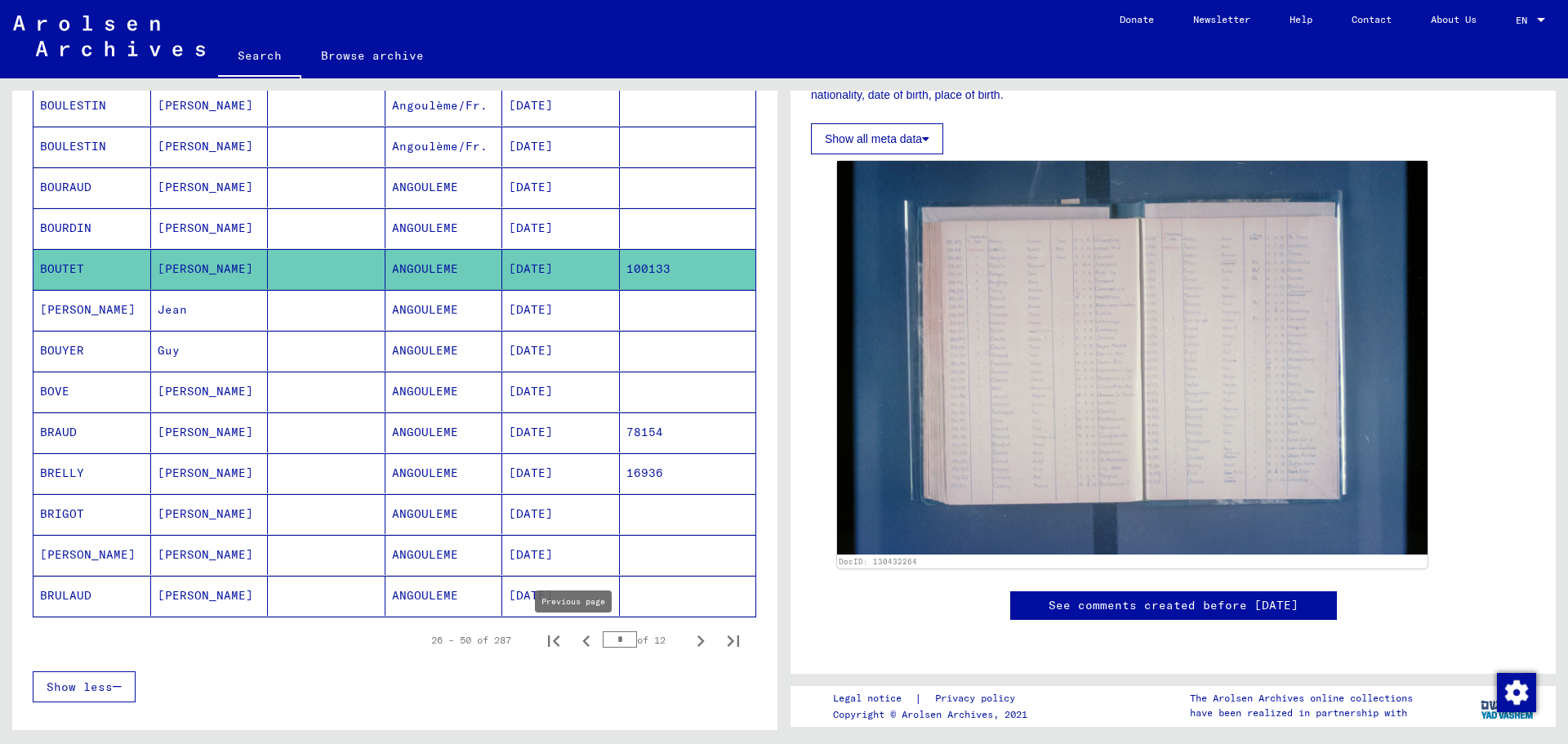
click at [575, 634] on icon "Previous page" at bounding box center [586, 641] width 23 height 23
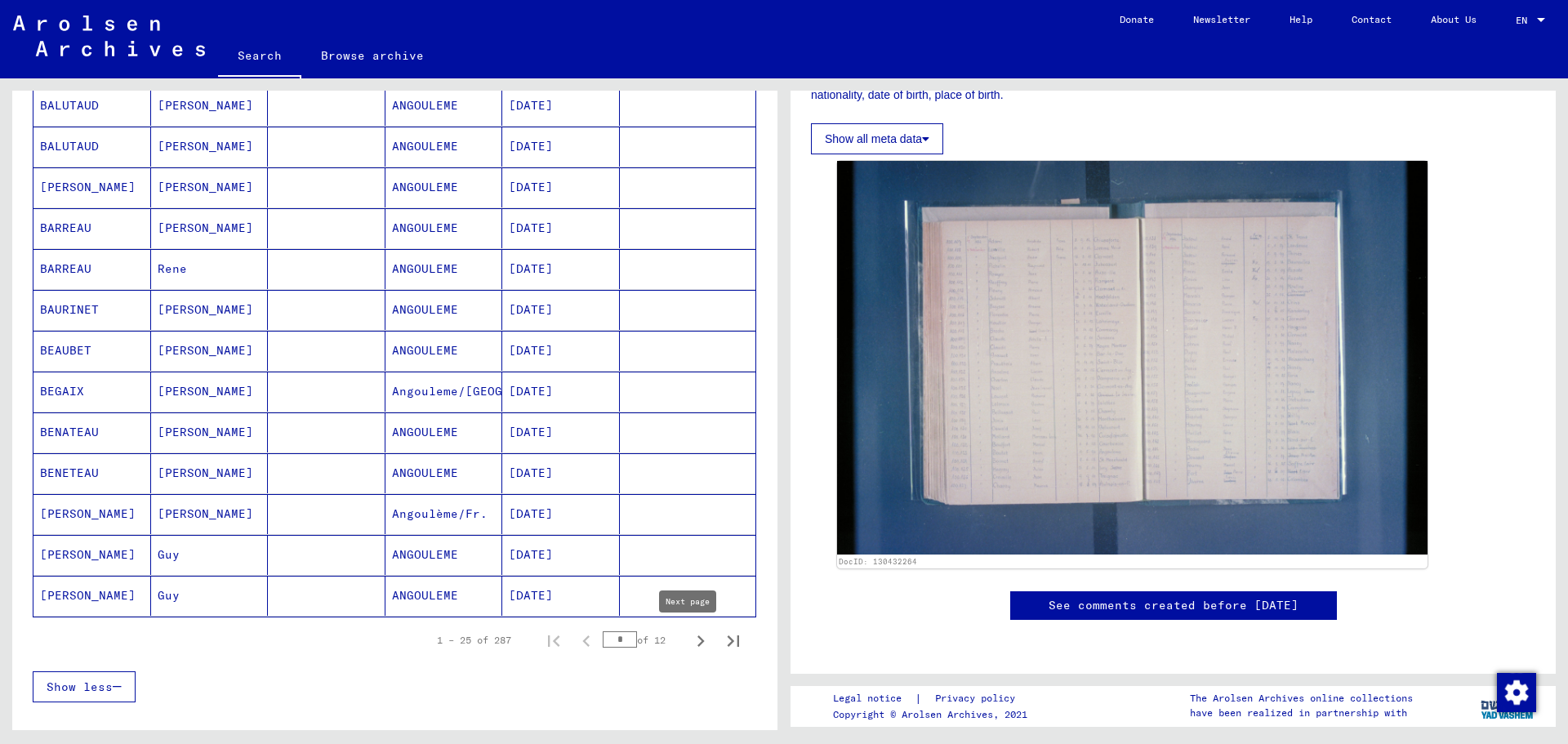
click at [689, 643] on icon "Next page" at bounding box center [700, 641] width 23 height 23
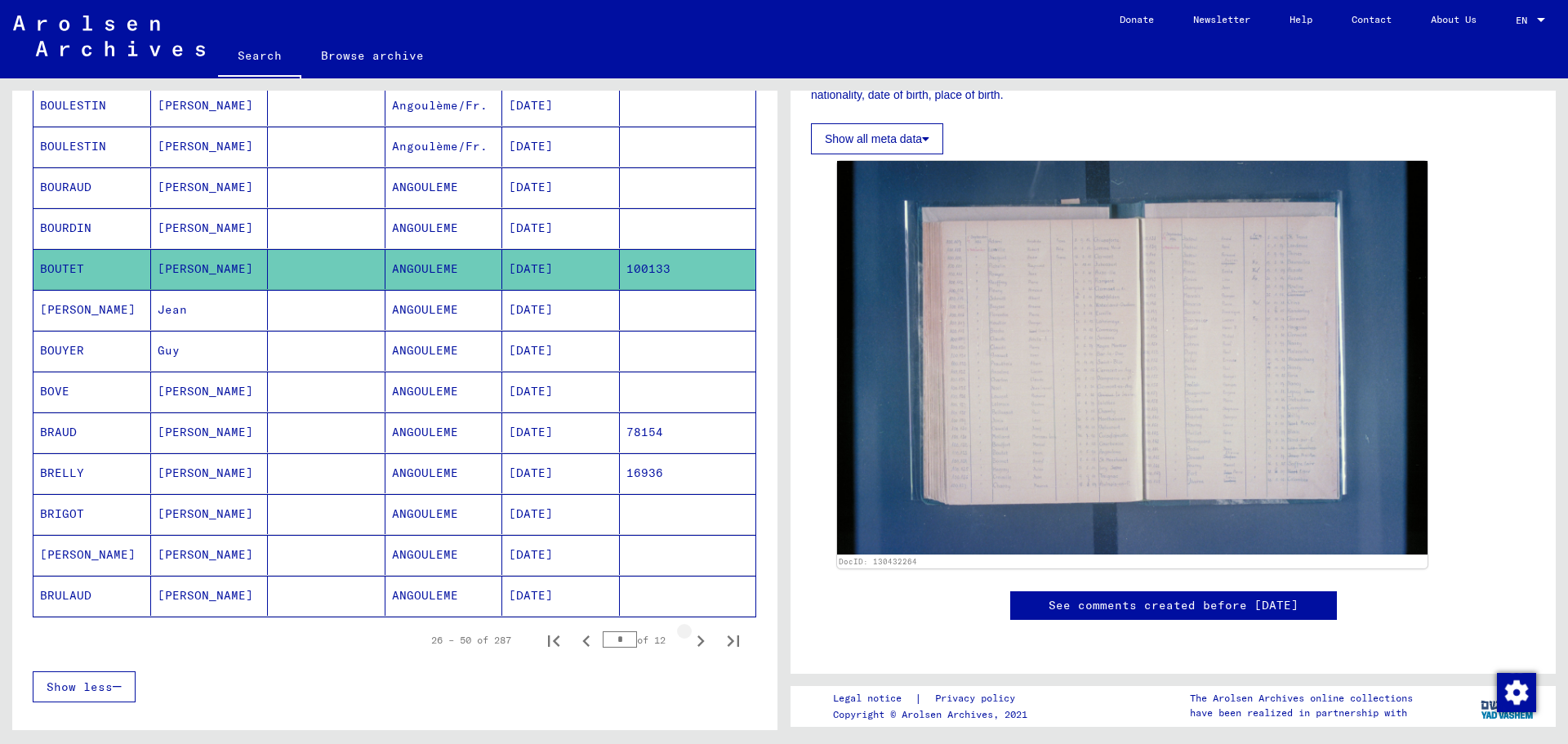
click at [689, 643] on icon "Next page" at bounding box center [700, 641] width 23 height 23
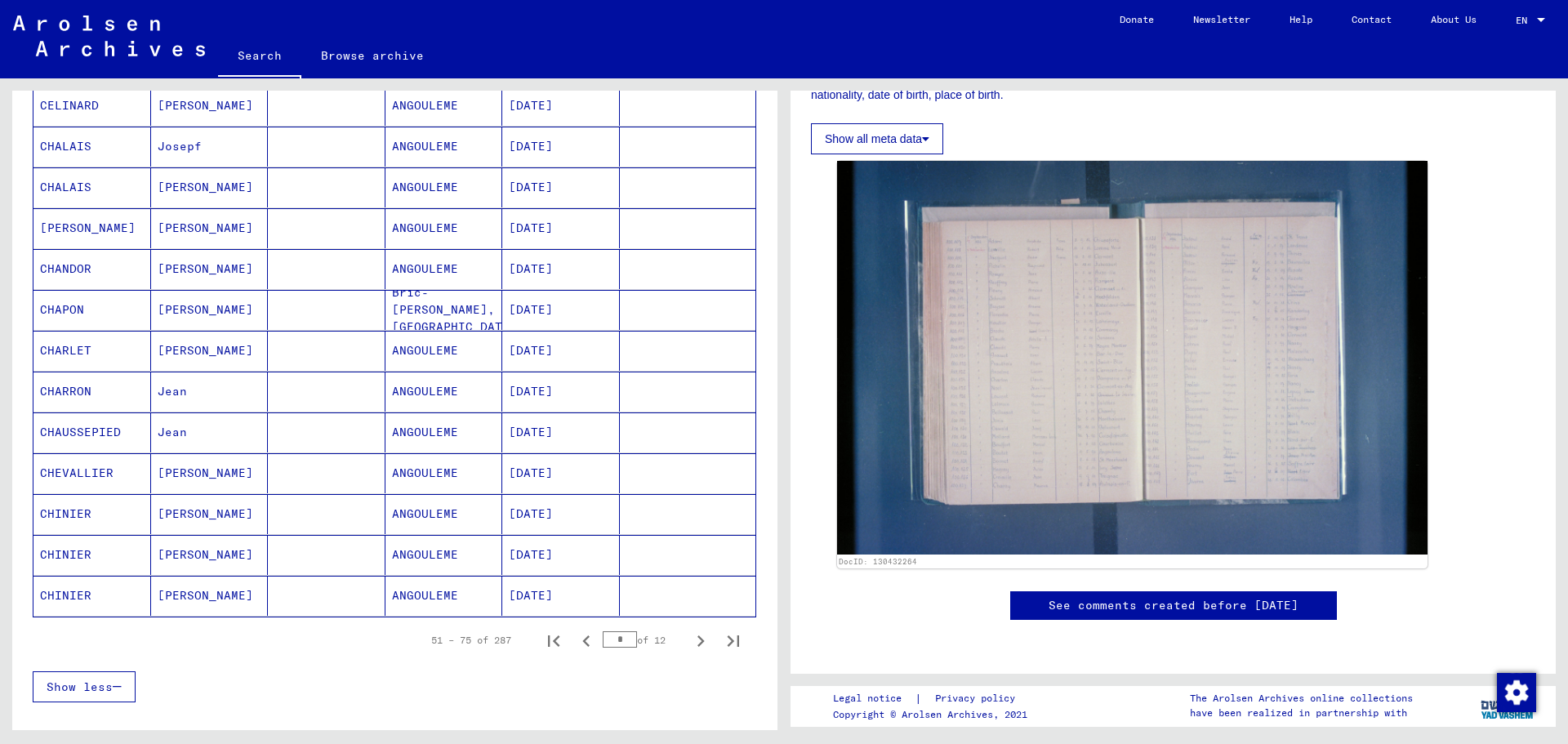
click at [84, 186] on mat-cell "CHALAIS" at bounding box center [92, 188] width 117 height 40
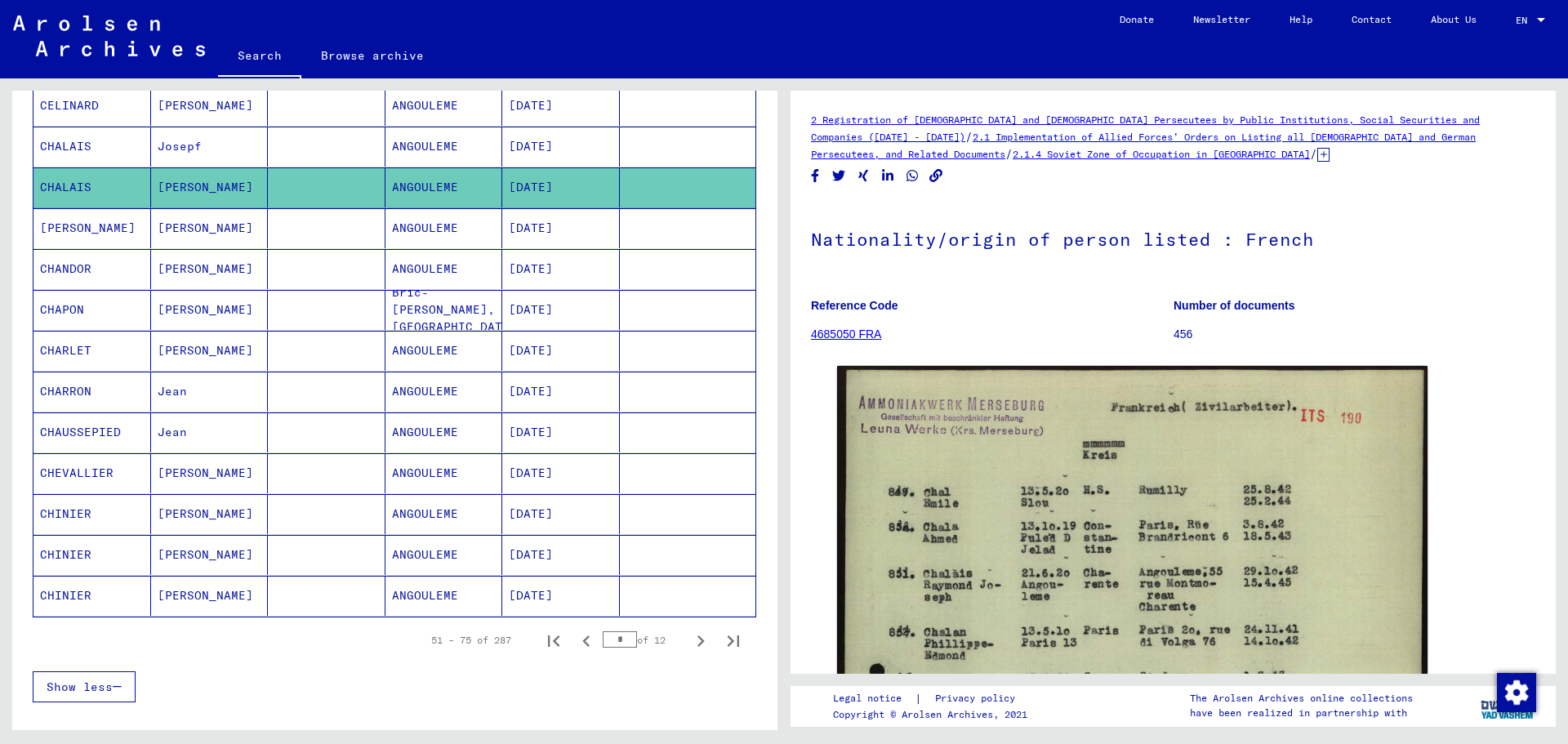
click at [92, 518] on mat-cell "CHINIER" at bounding box center [92, 515] width 117 height 40
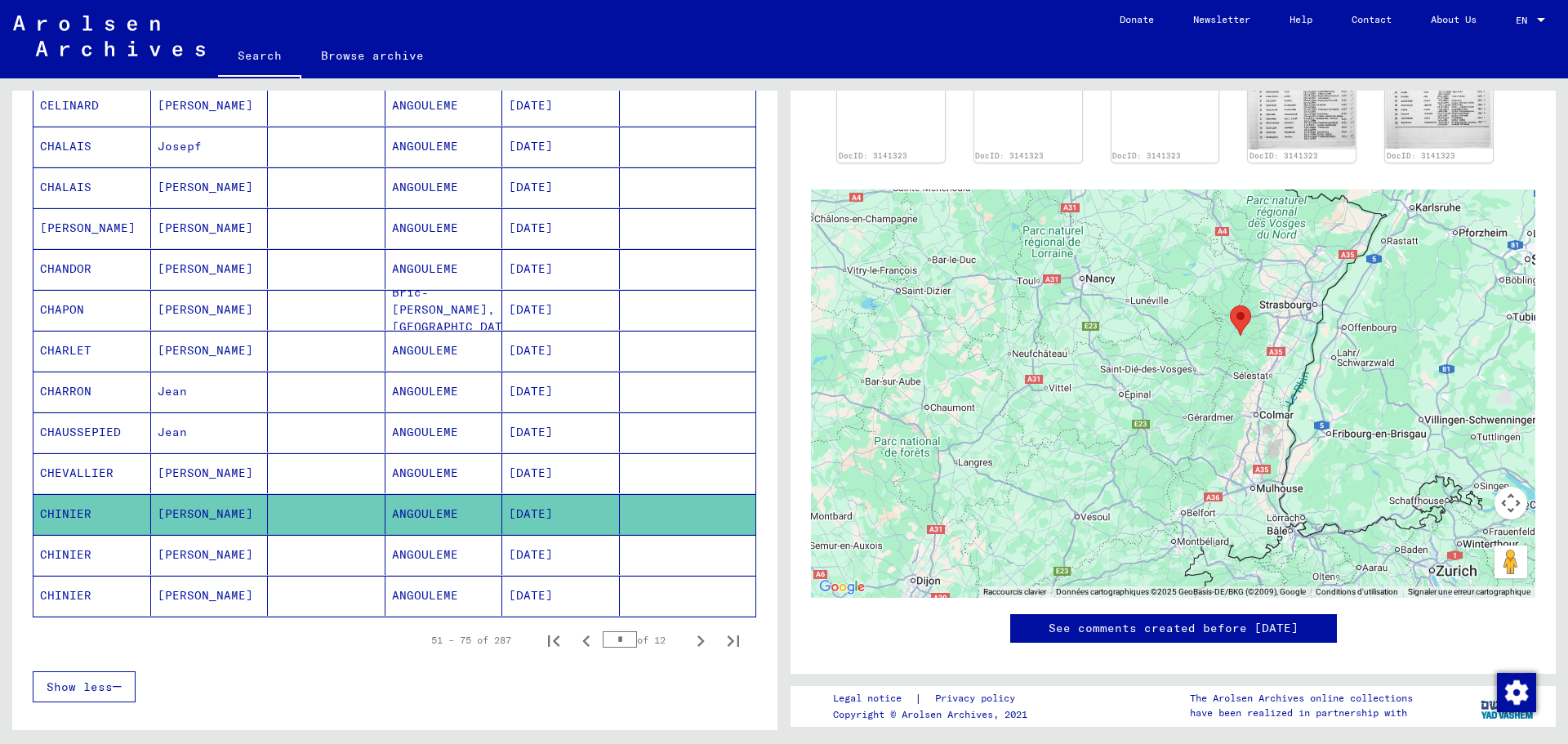
scroll to position [687, 0]
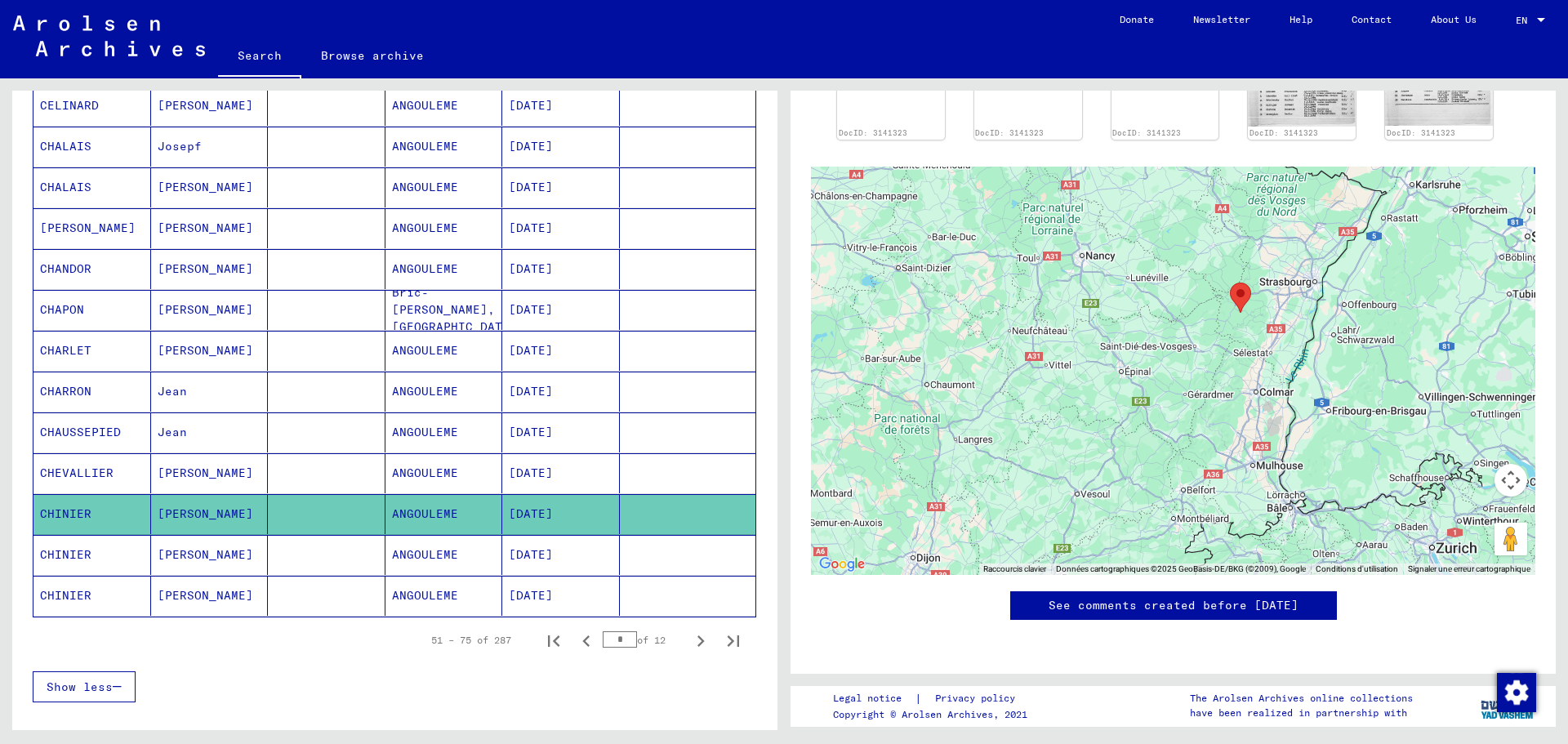
click at [91, 559] on mat-cell "CHINIER" at bounding box center [92, 555] width 117 height 40
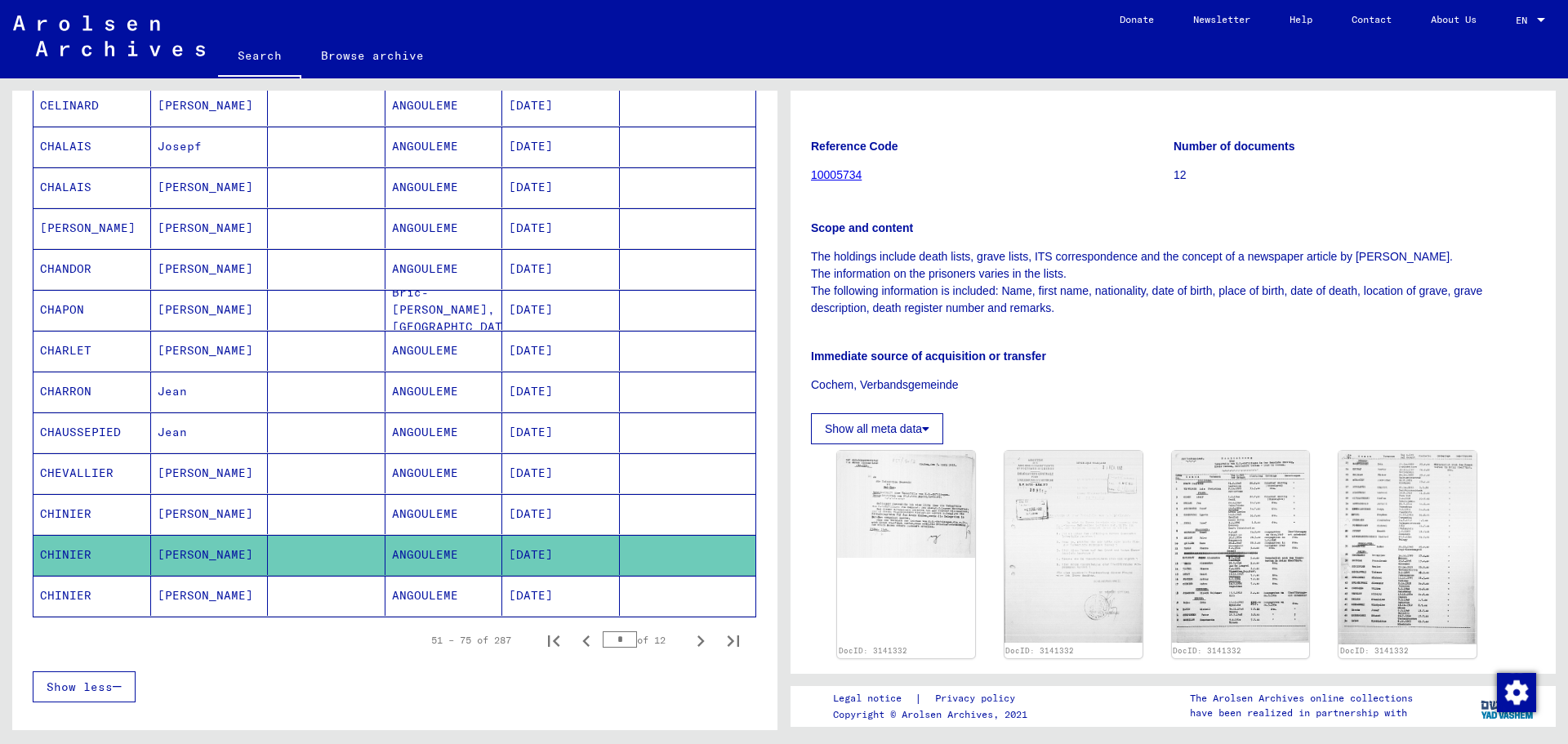
scroll to position [245, 0]
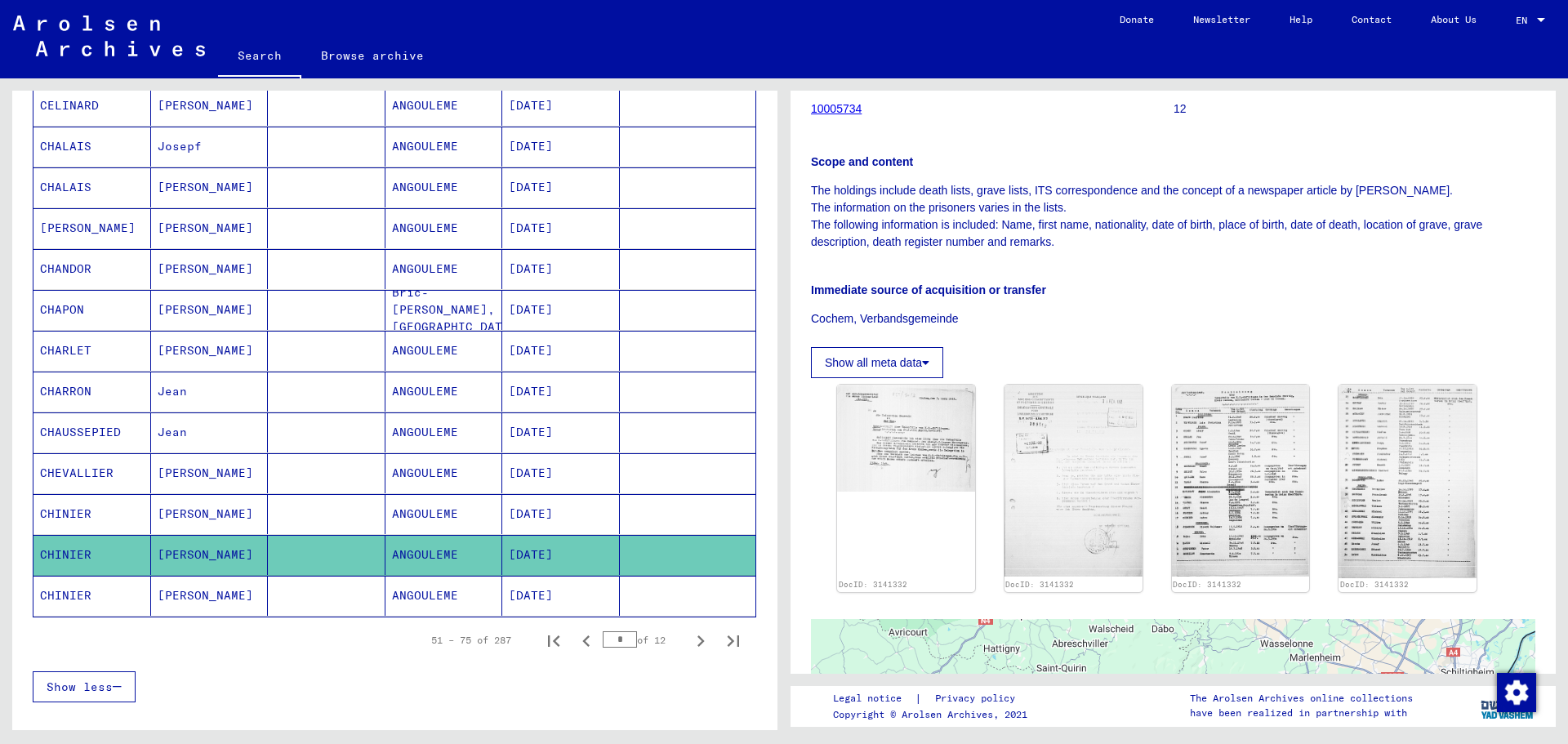
click at [96, 601] on mat-cell "CHINIER" at bounding box center [92, 596] width 117 height 40
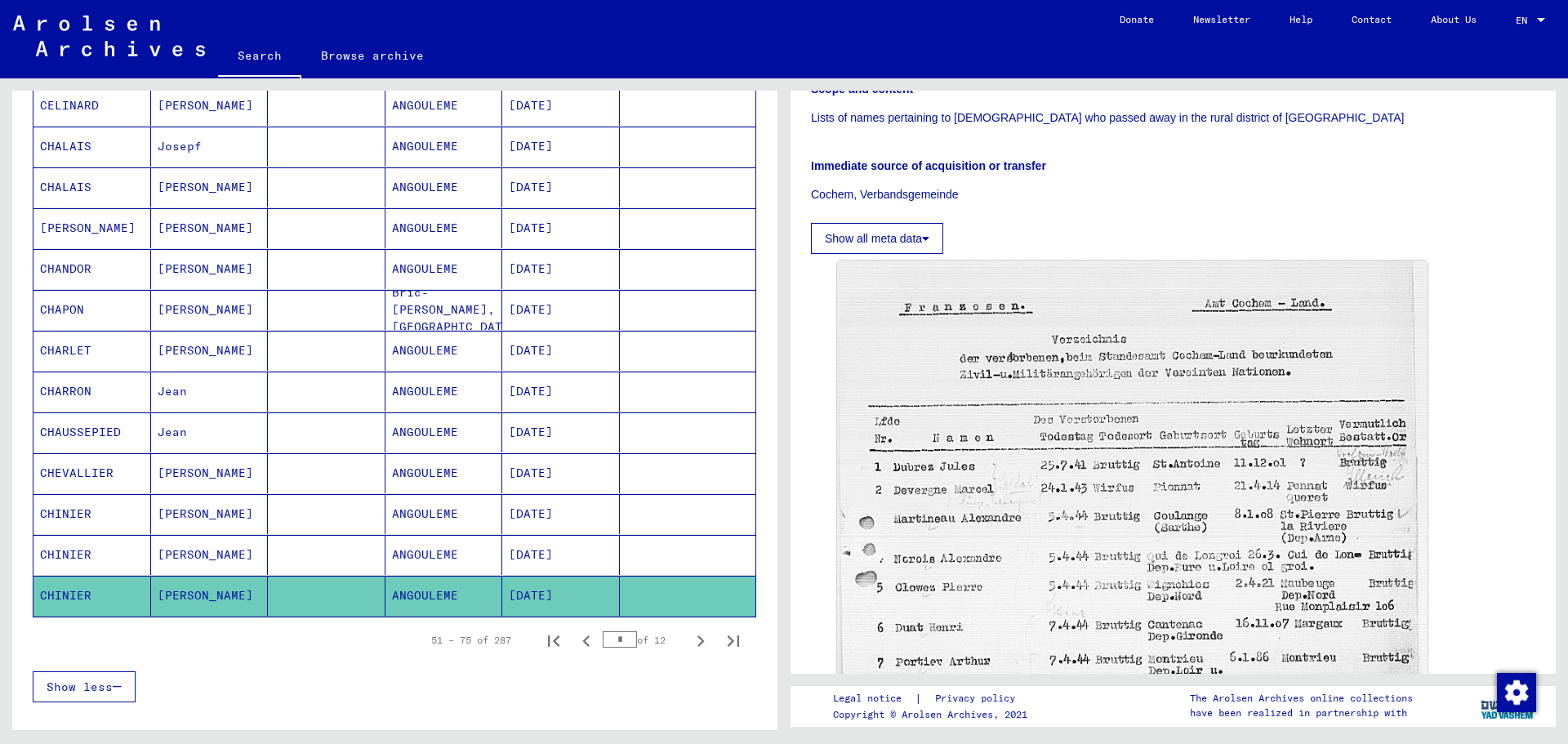
scroll to position [327, 0]
click at [689, 642] on icon "Next page" at bounding box center [700, 641] width 23 height 23
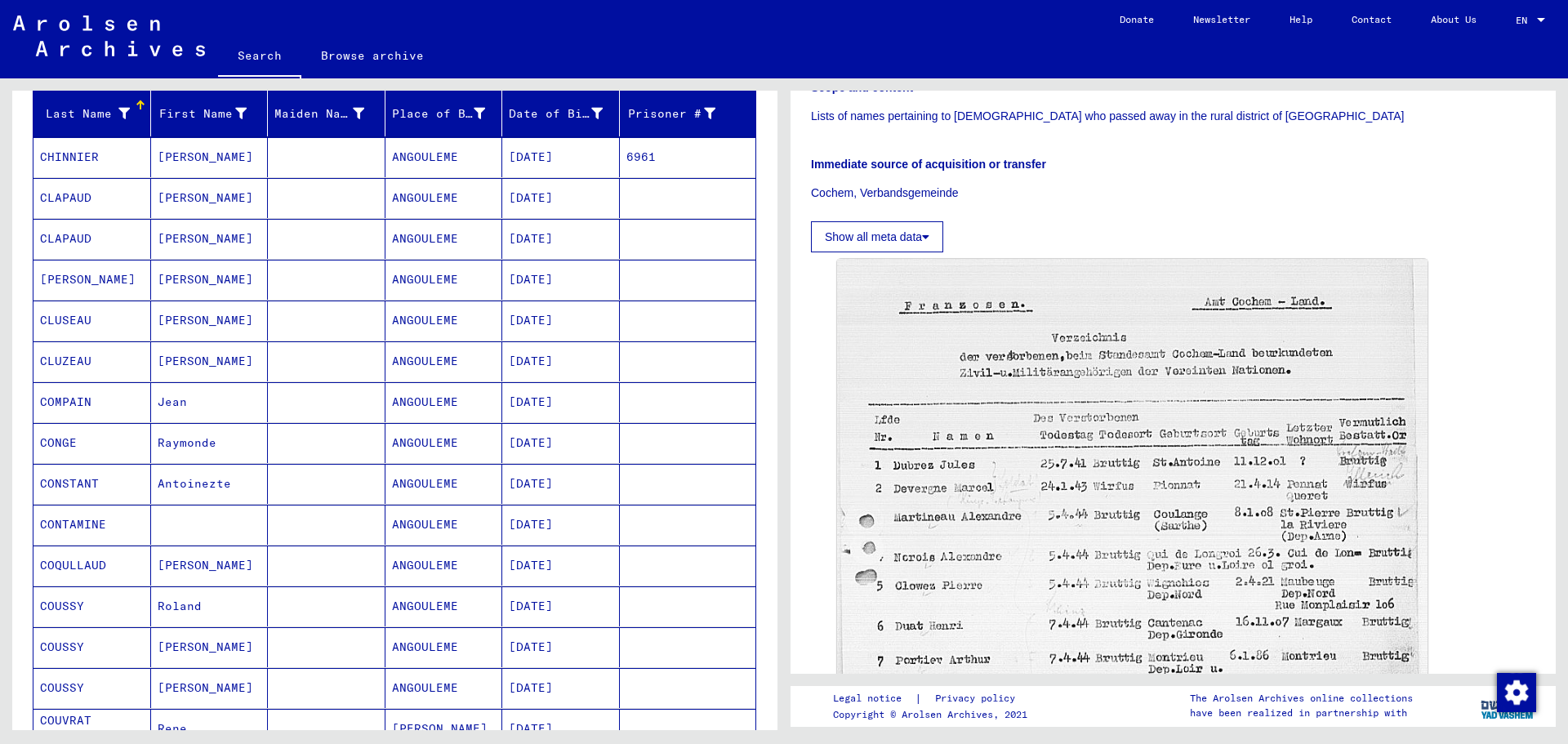
scroll to position [164, 0]
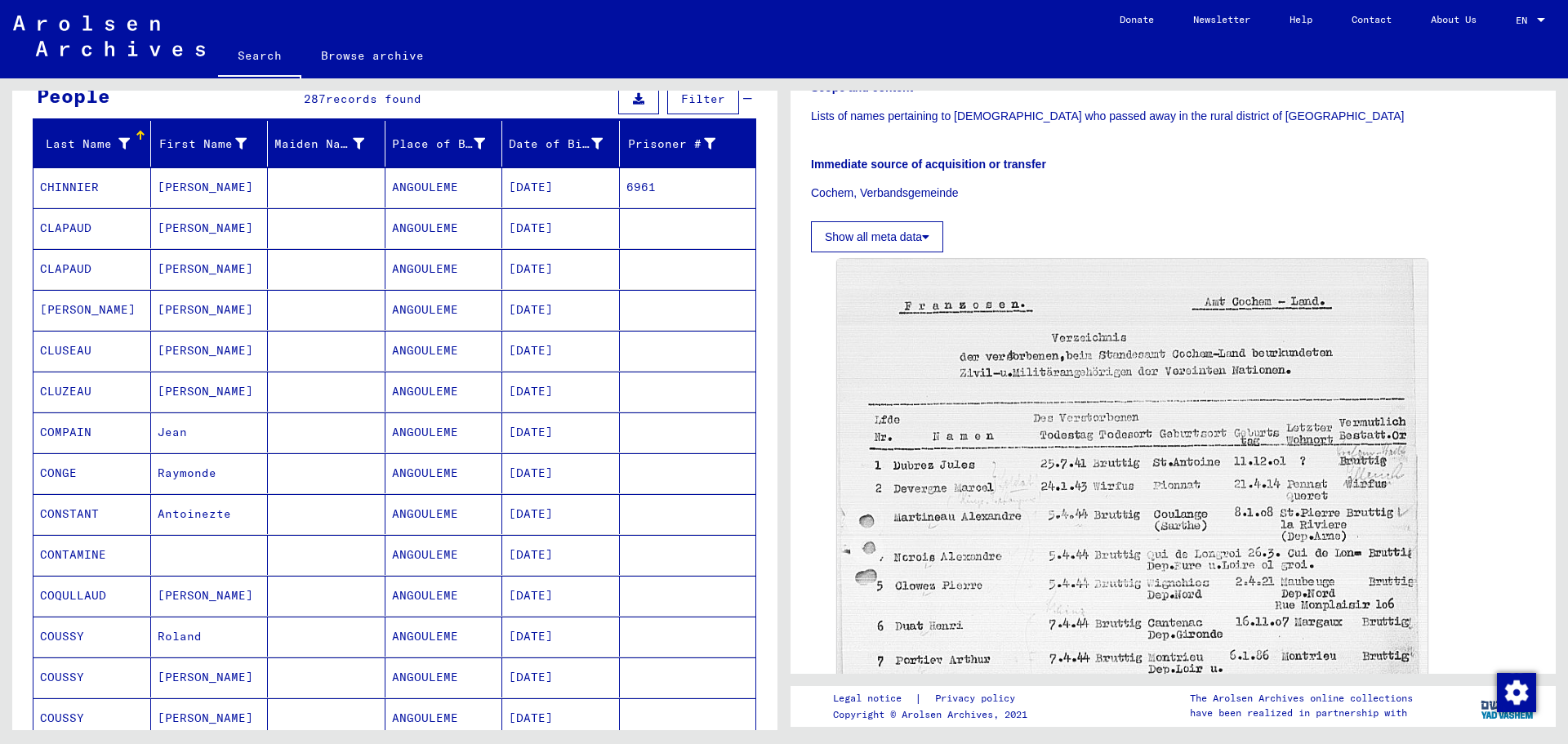
click at [117, 187] on mat-cell "CHINNIER" at bounding box center [92, 188] width 117 height 40
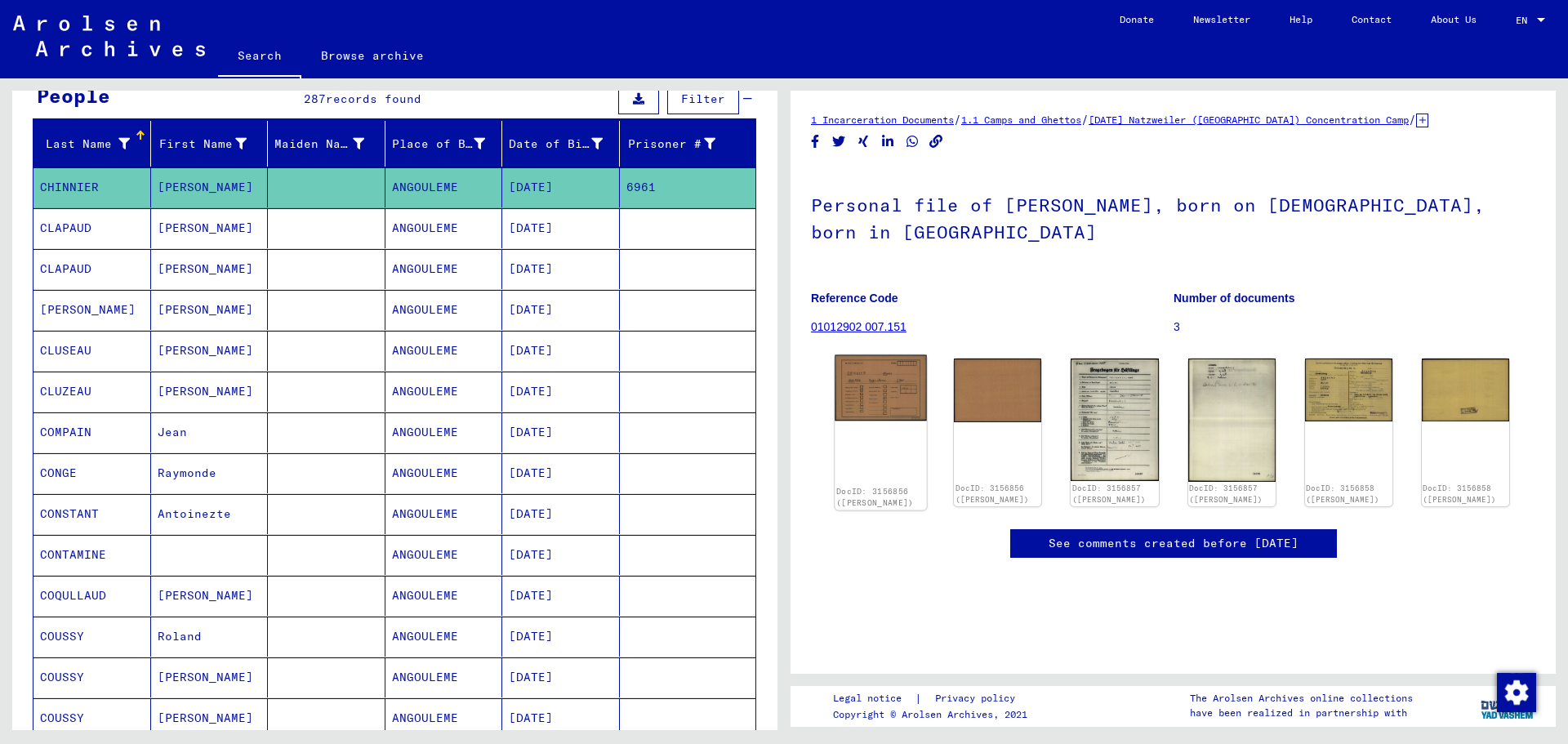
click at [882, 389] on img at bounding box center [881, 388] width 92 height 67
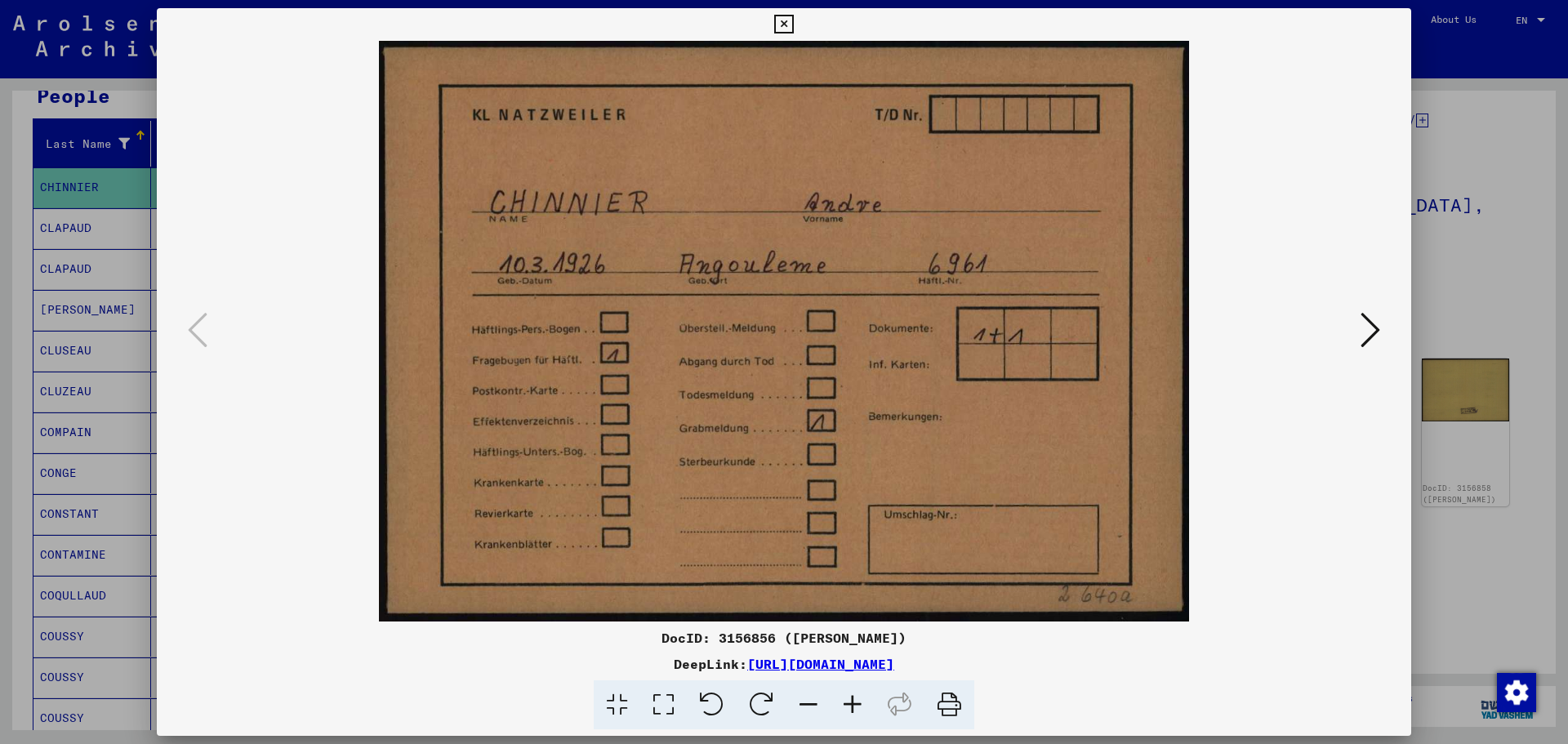
click at [1363, 327] on icon at bounding box center [1370, 330] width 20 height 39
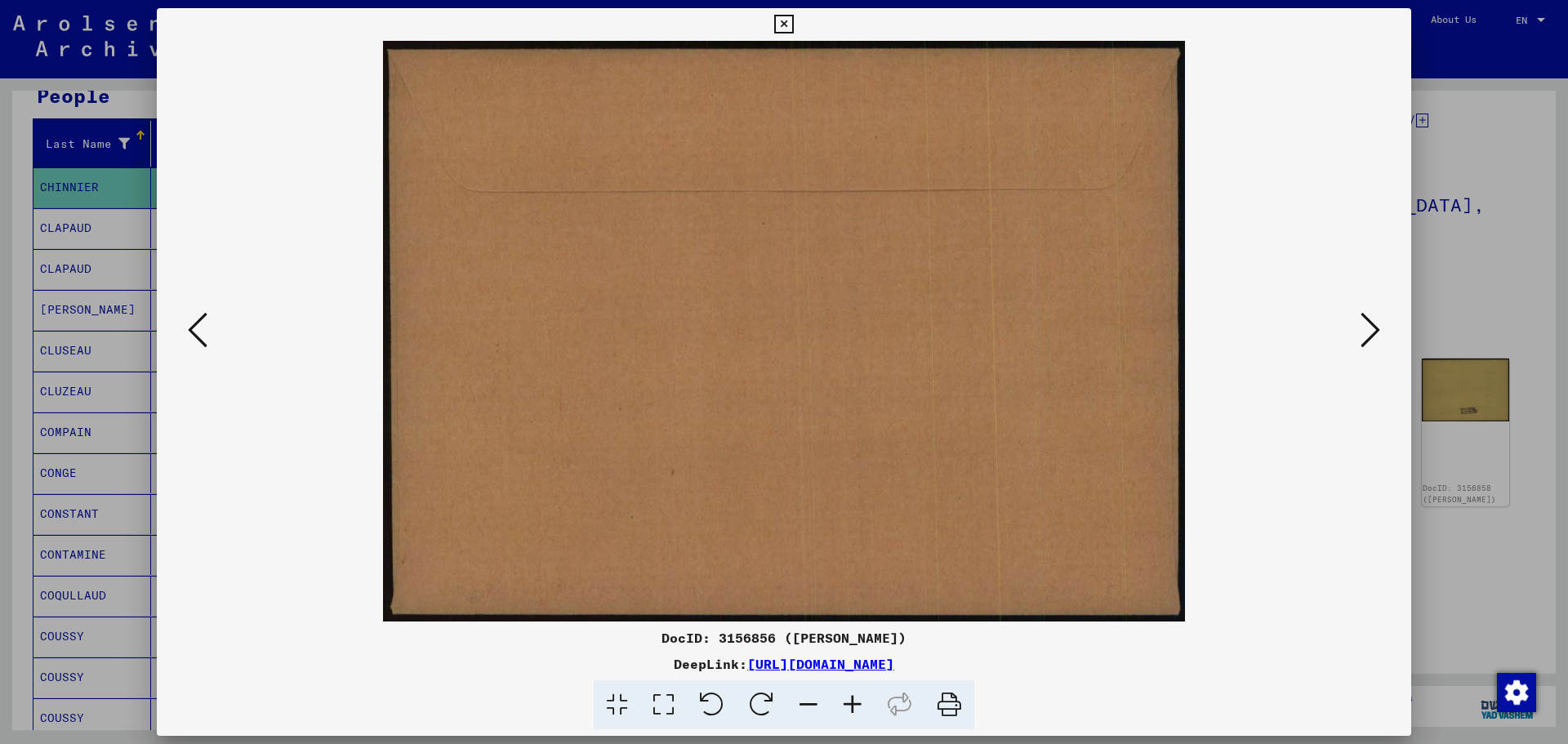
click at [1363, 327] on icon at bounding box center [1370, 330] width 20 height 39
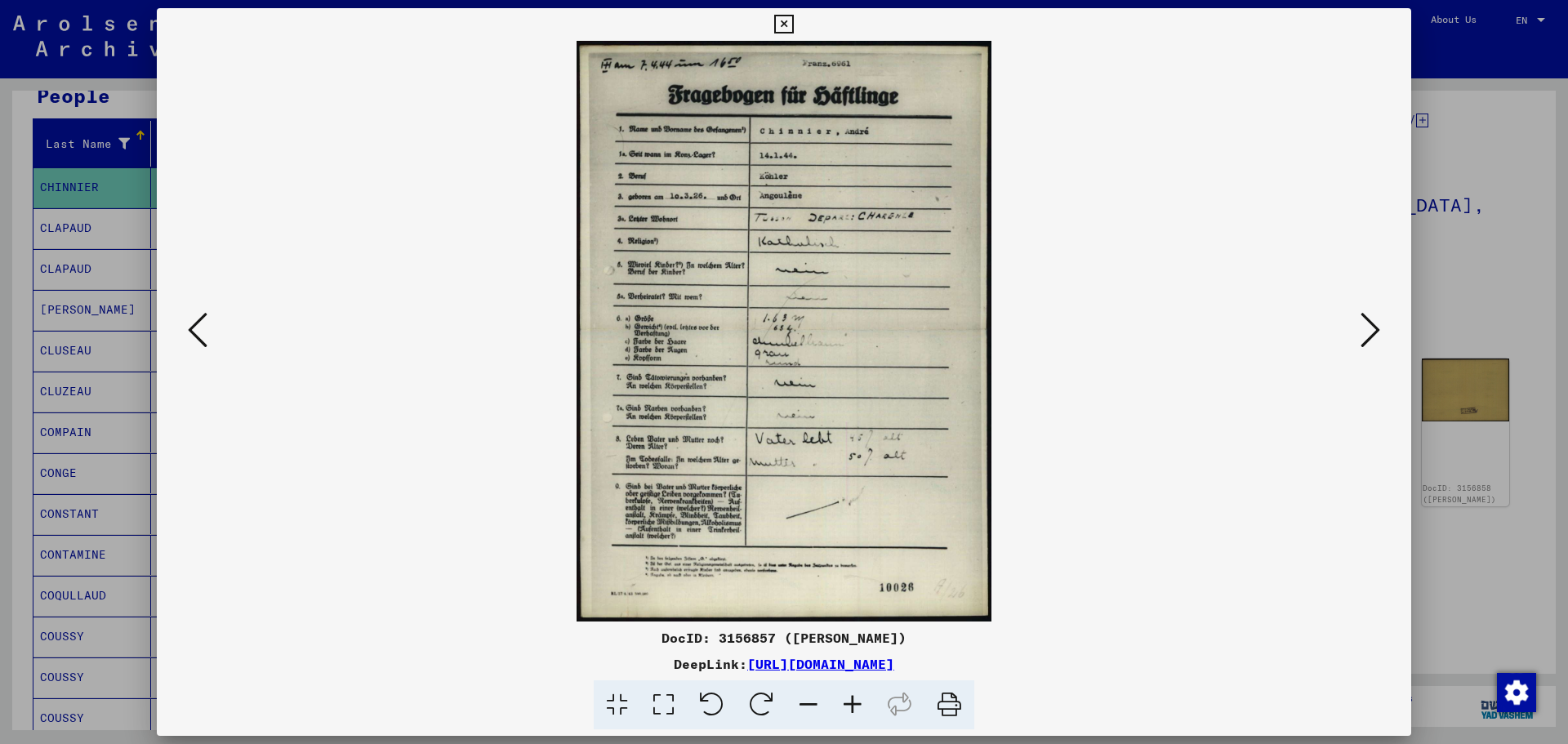
click at [1363, 327] on icon at bounding box center [1370, 330] width 20 height 39
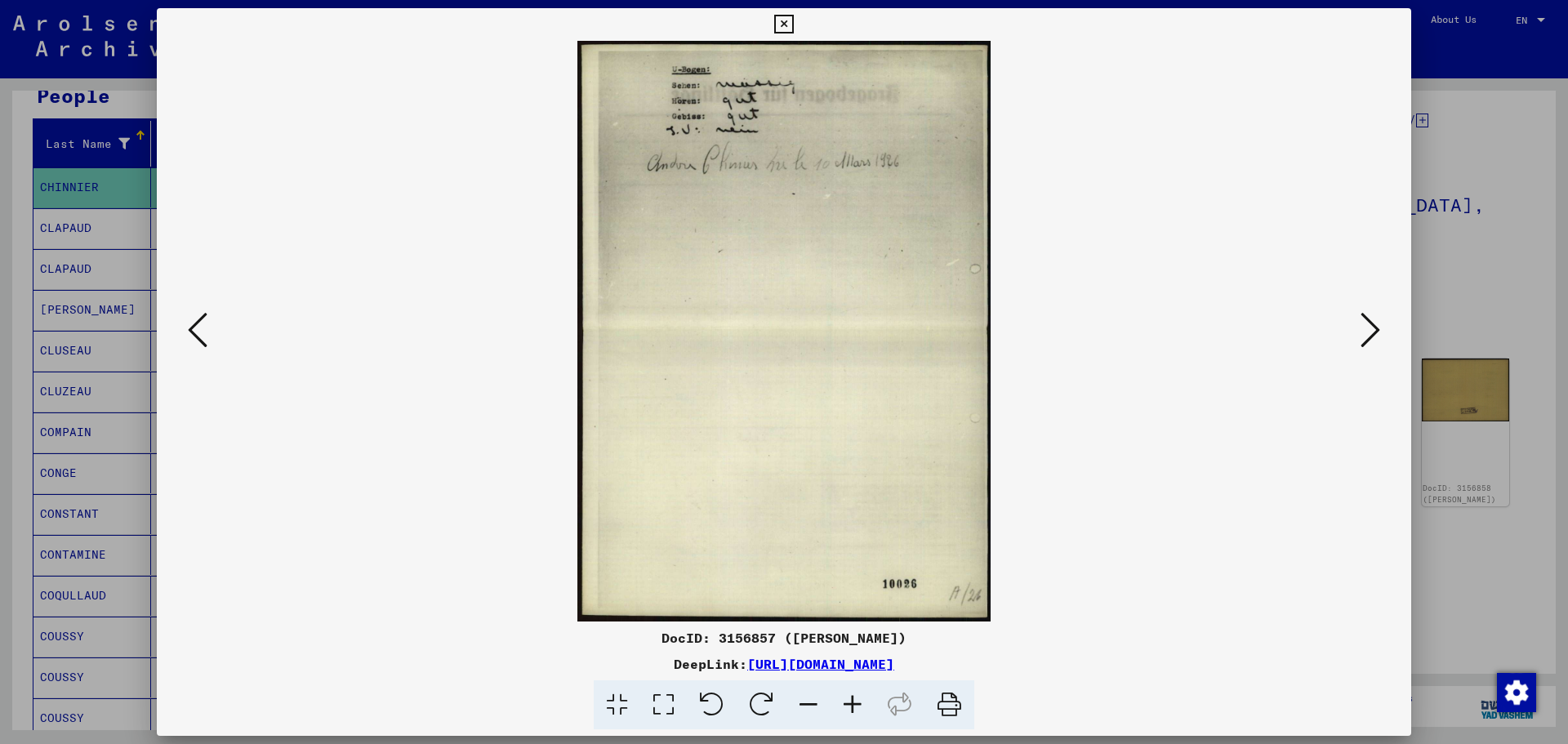
click at [1363, 327] on icon at bounding box center [1370, 330] width 20 height 39
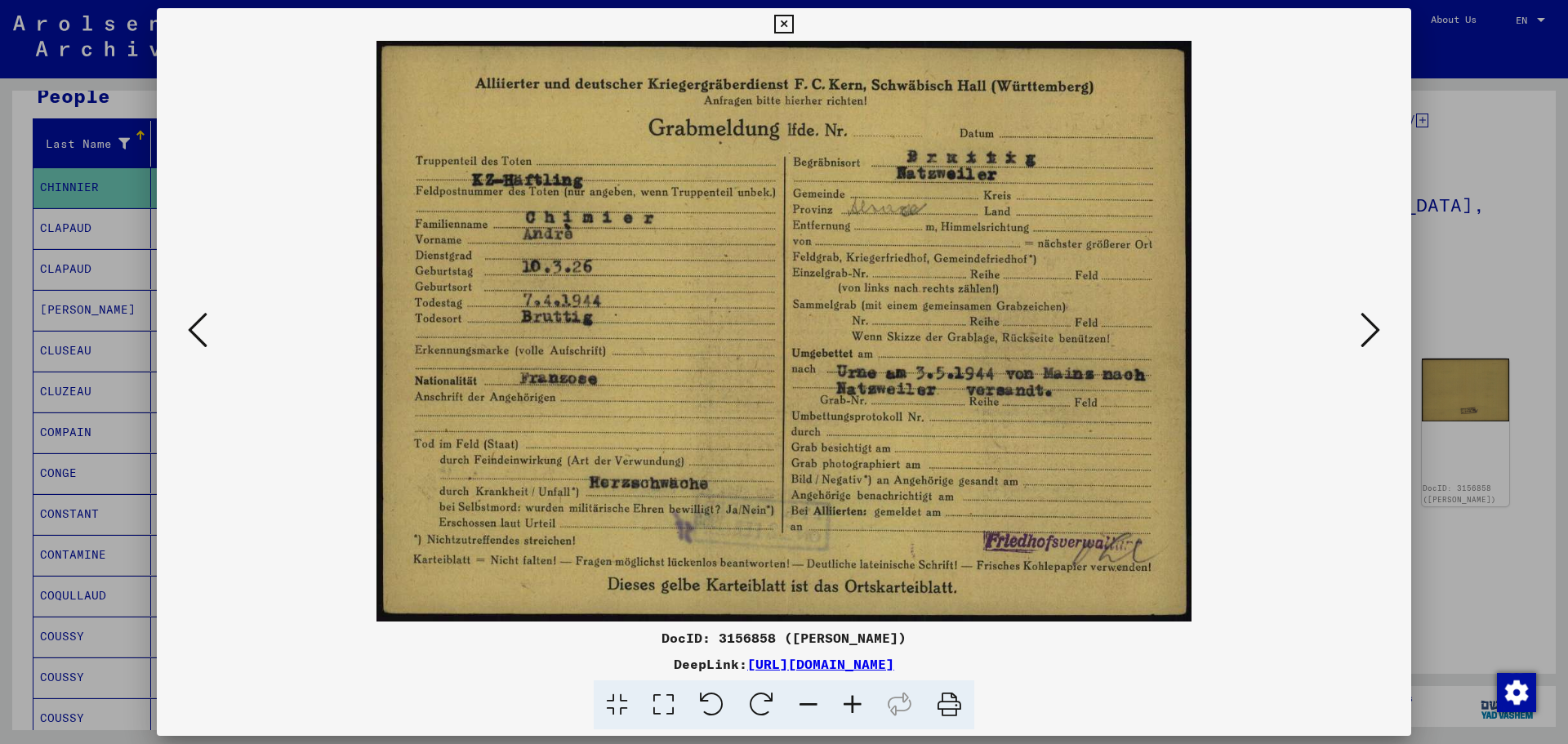
click at [1374, 333] on icon at bounding box center [1370, 330] width 20 height 39
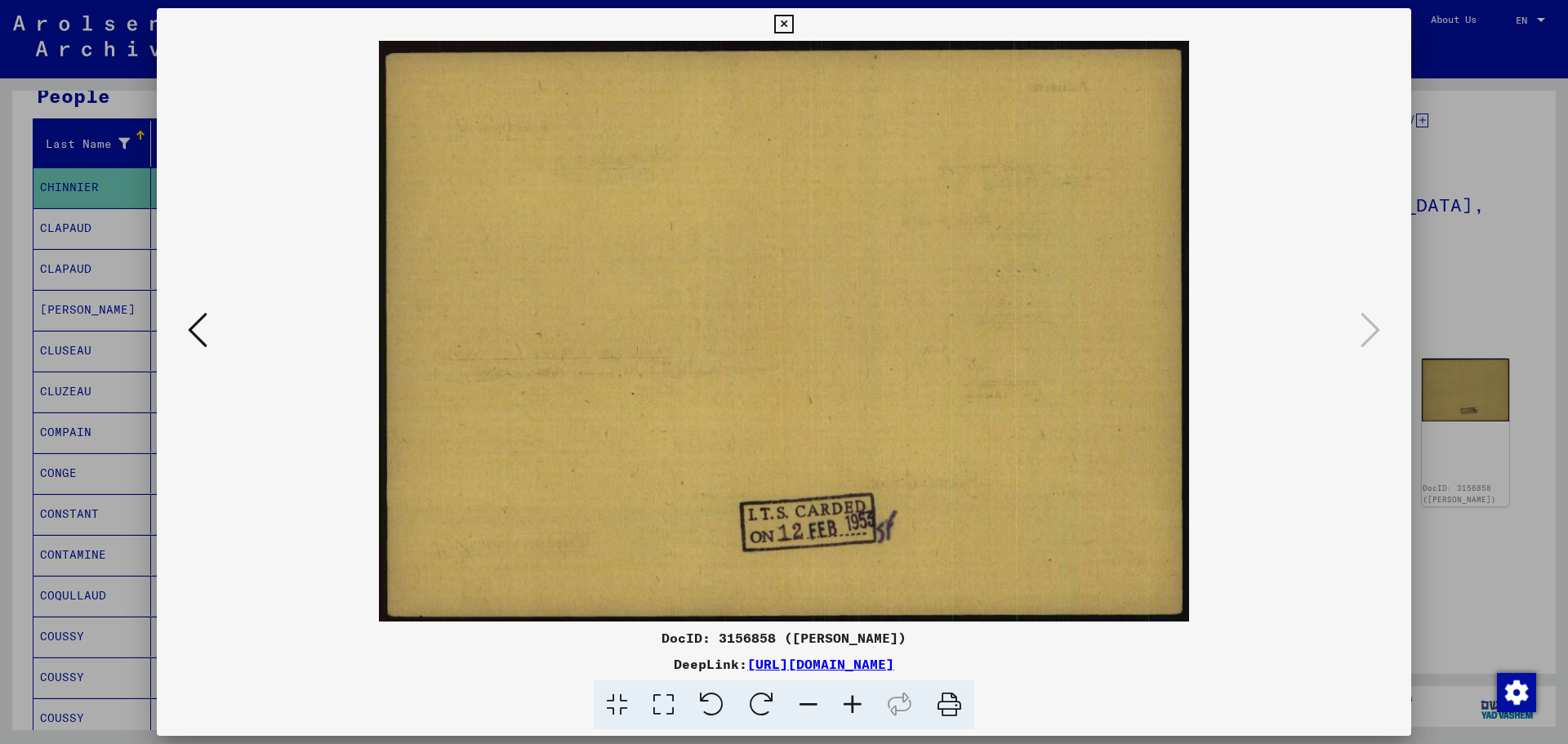
click at [794, 24] on button at bounding box center [784, 24] width 29 height 33
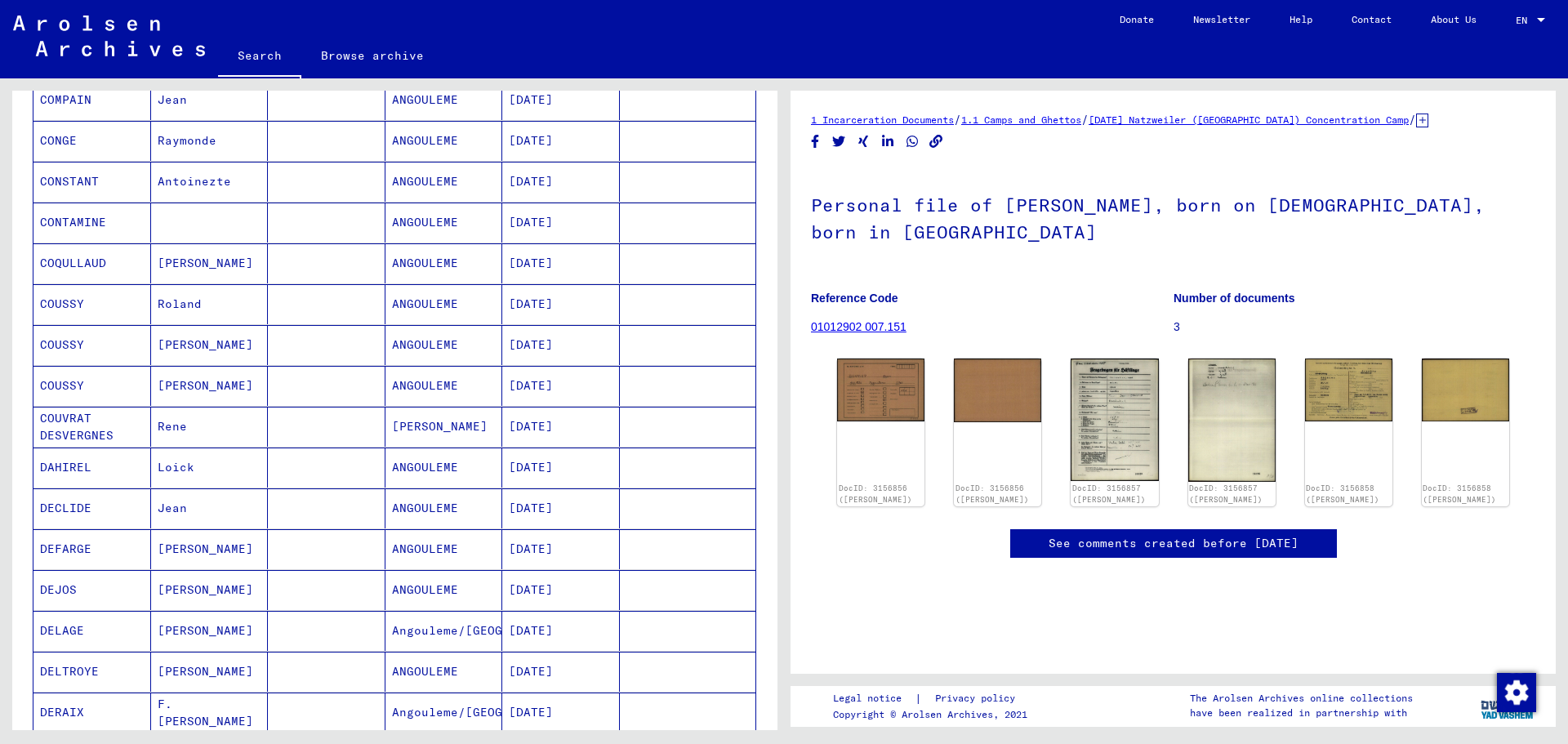
scroll to position [499, 0]
click at [49, 467] on mat-cell "DAHIREL" at bounding box center [92, 465] width 117 height 40
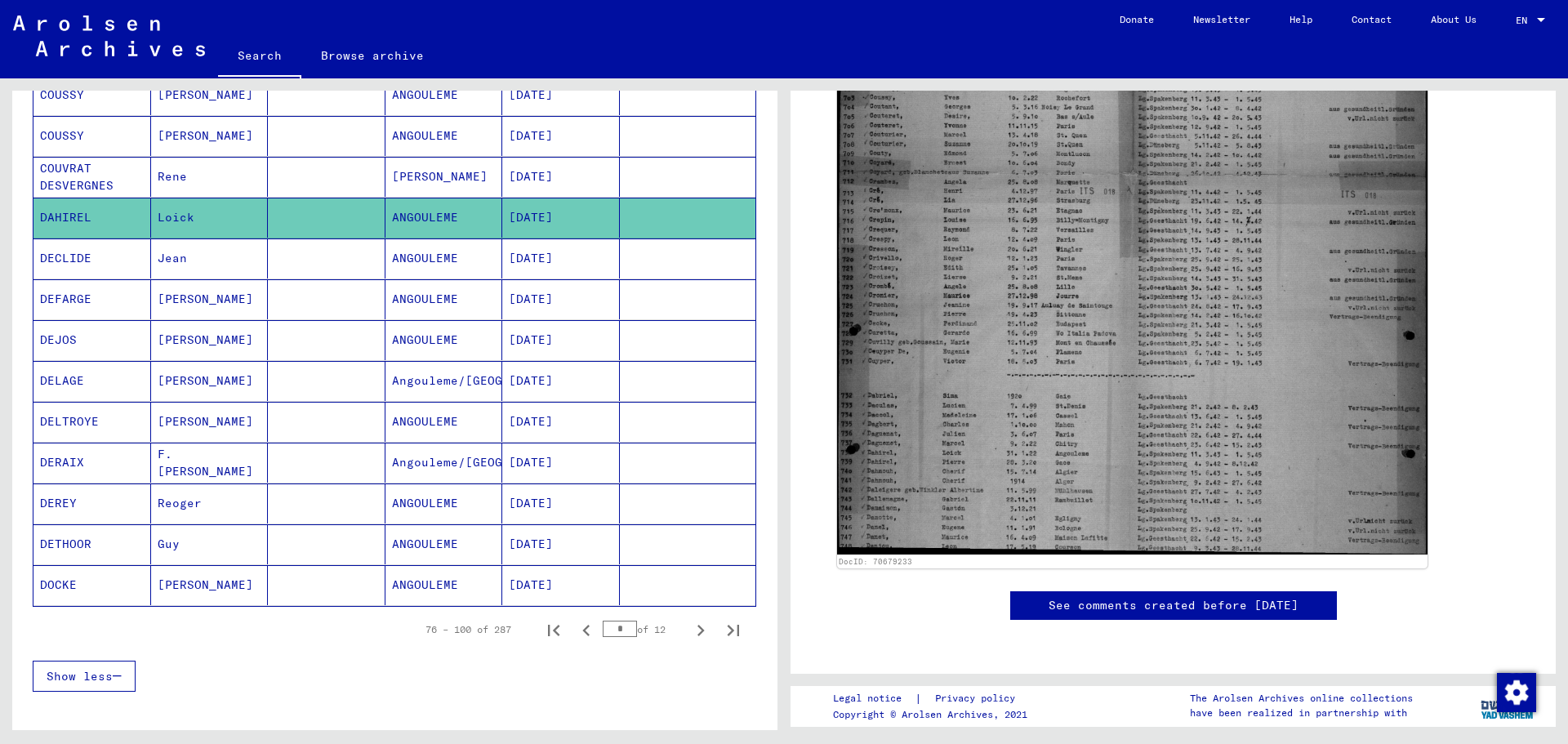
scroll to position [753, 0]
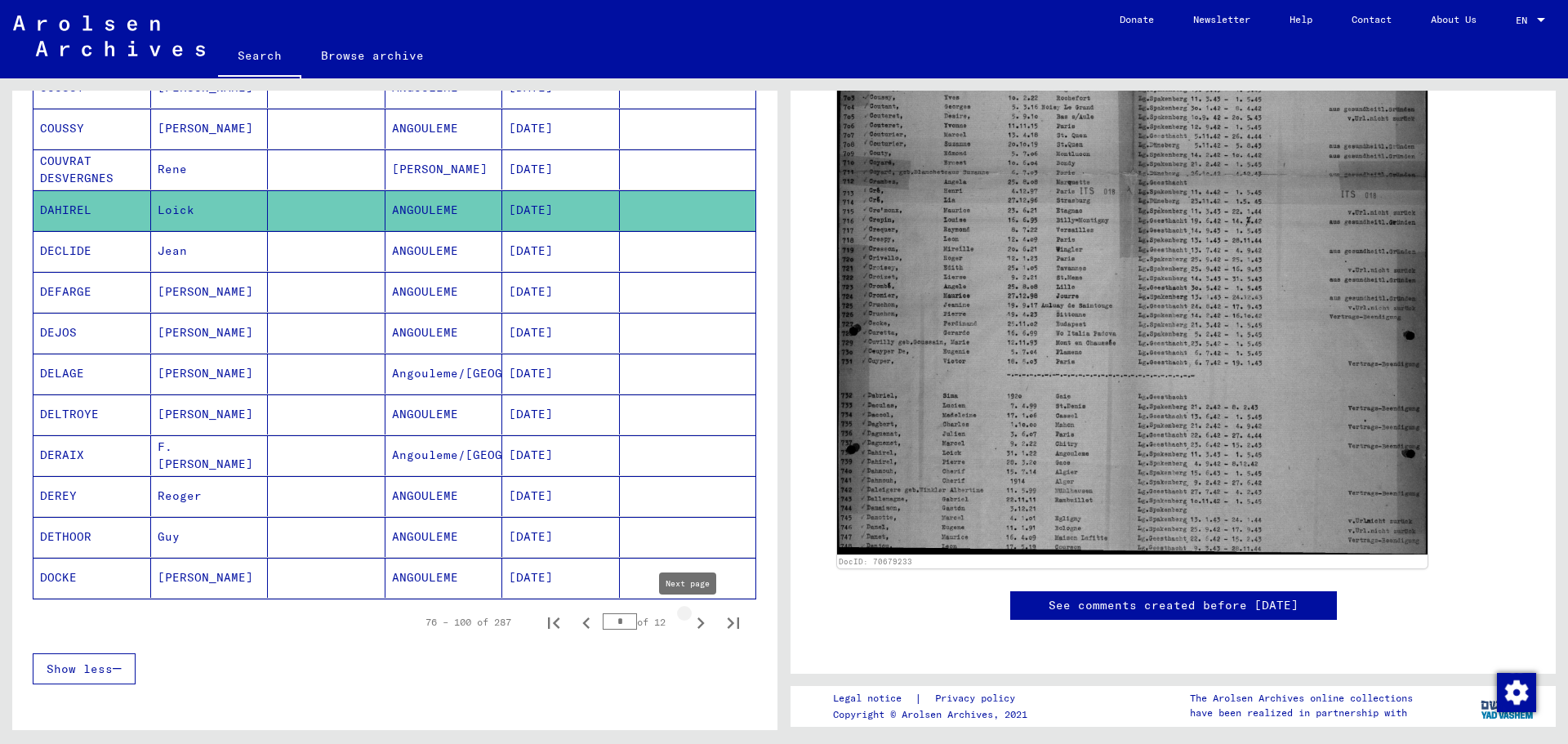
click at [689, 624] on icon "Next page" at bounding box center [700, 623] width 23 height 23
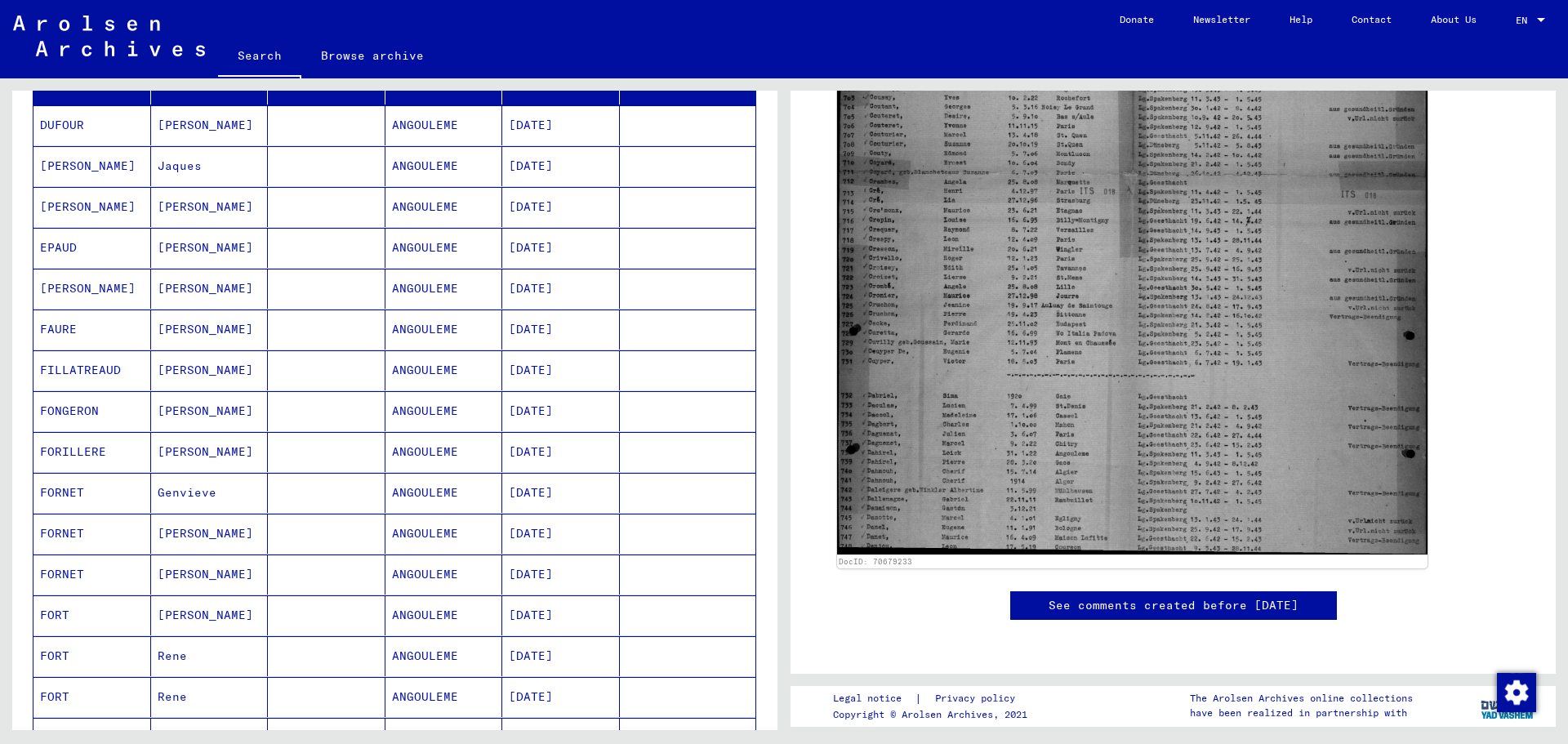
scroll to position [182, 0]
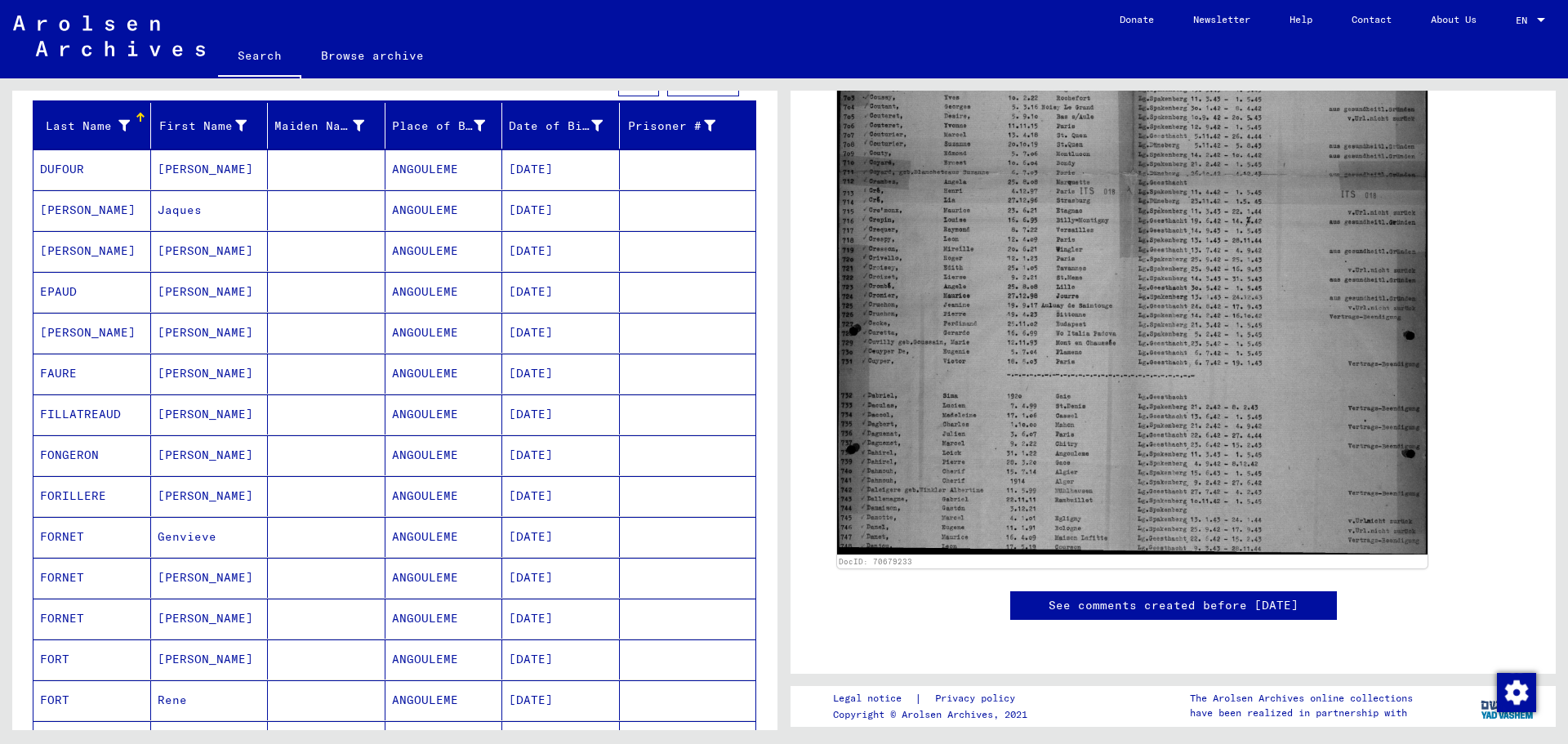
click at [76, 294] on mat-cell "EPAUD" at bounding box center [92, 292] width 117 height 40
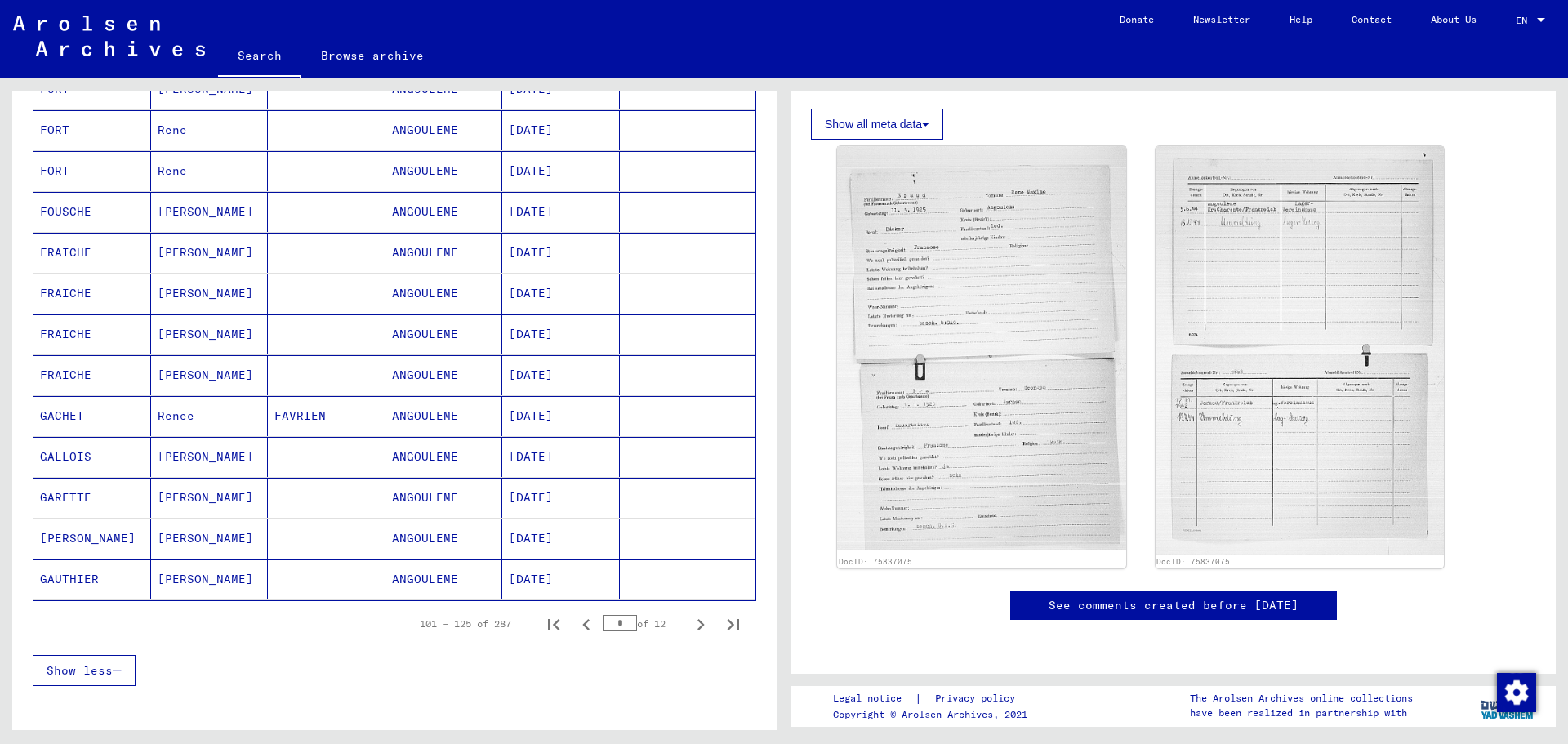
scroll to position [764, 0]
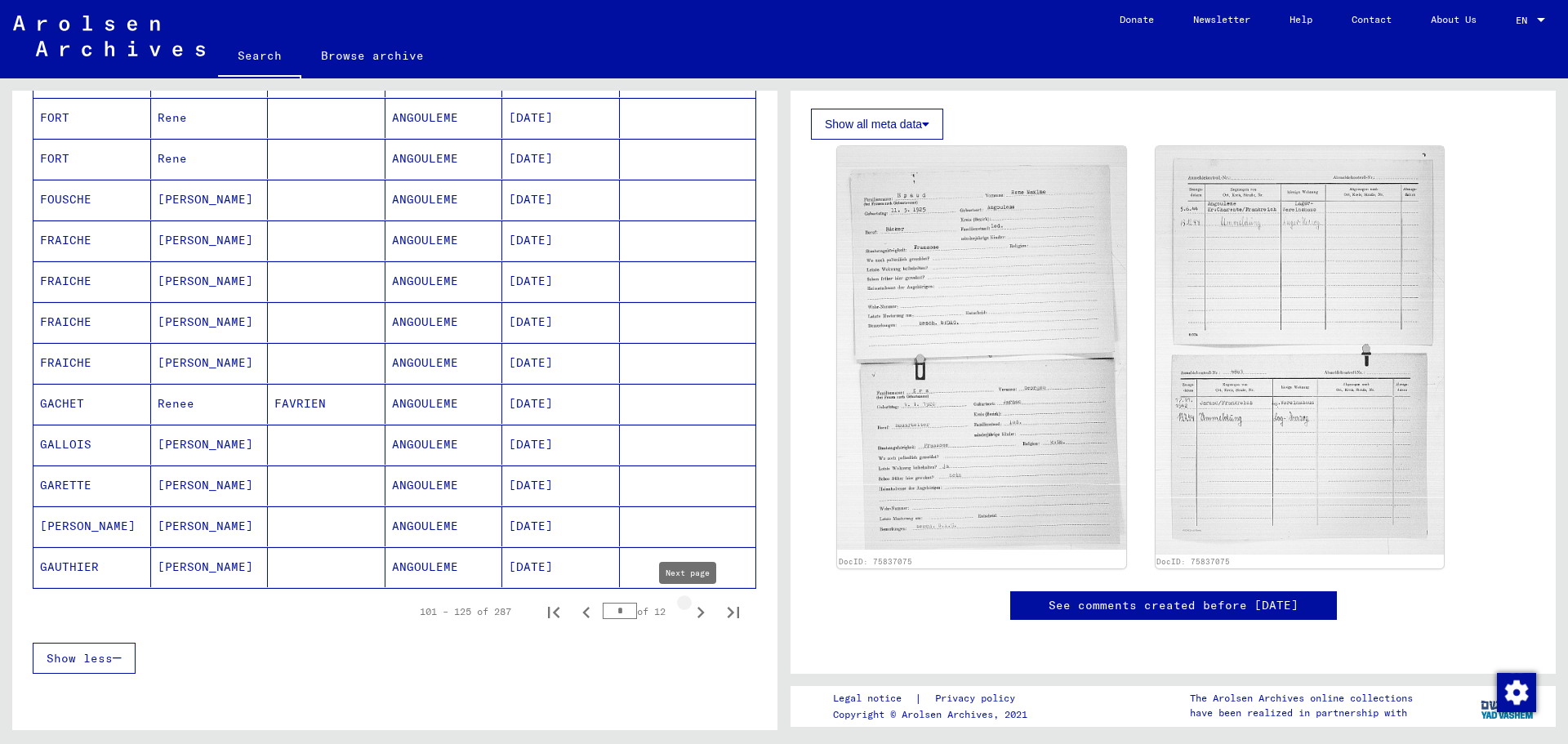
click at [689, 611] on icon "Next page" at bounding box center [700, 612] width 23 height 23
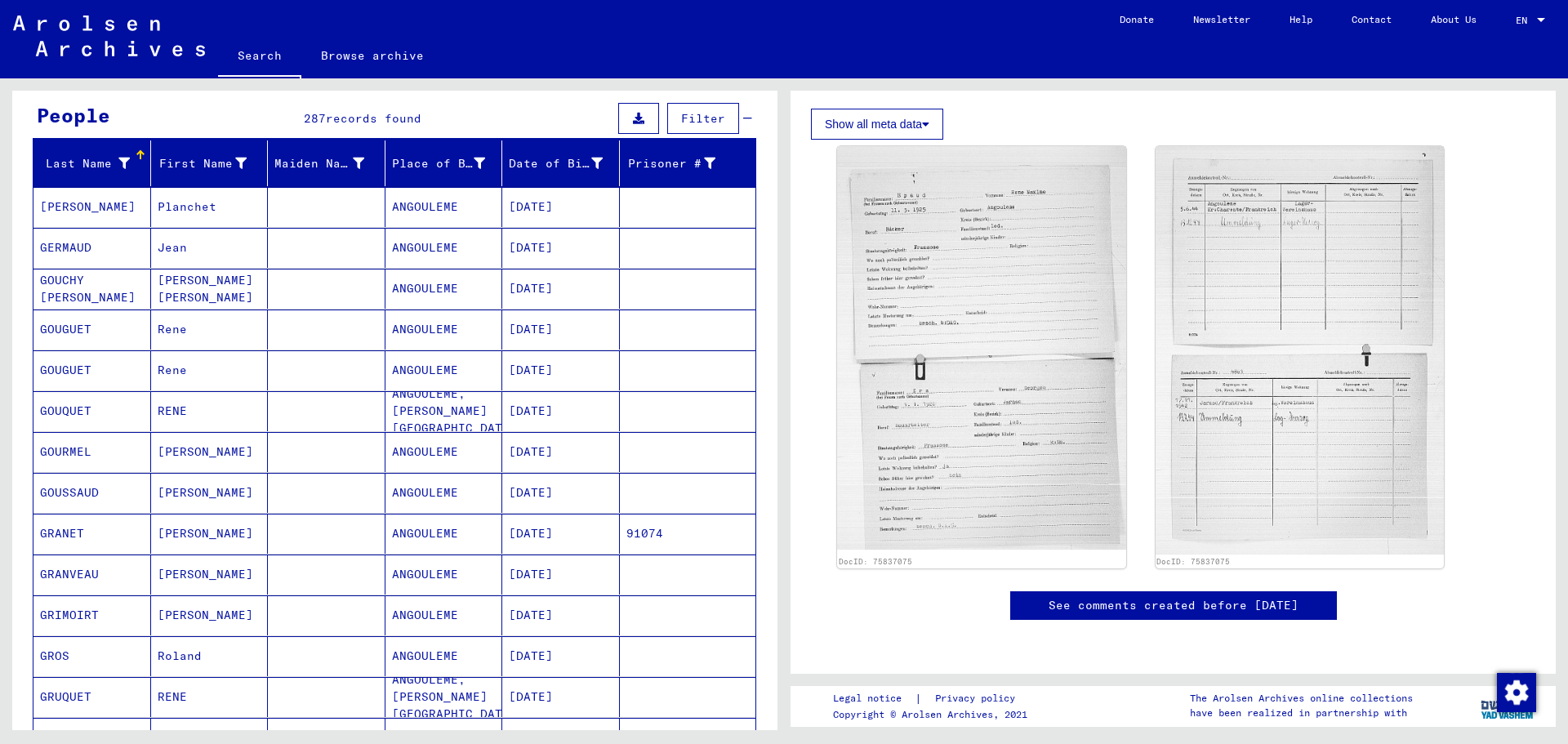
scroll to position [139, 0]
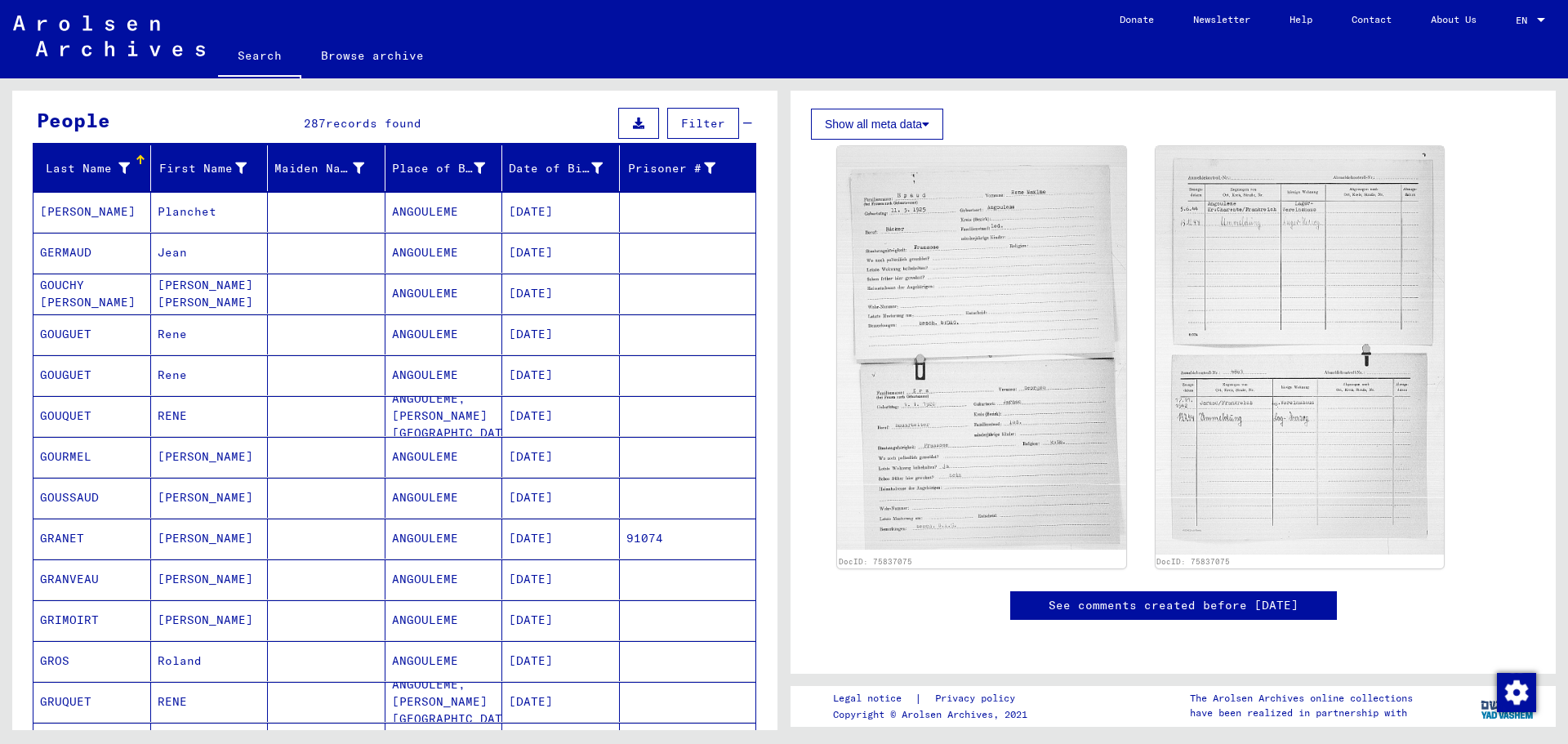
click at [39, 542] on mat-cell "GRANET" at bounding box center [92, 538] width 117 height 40
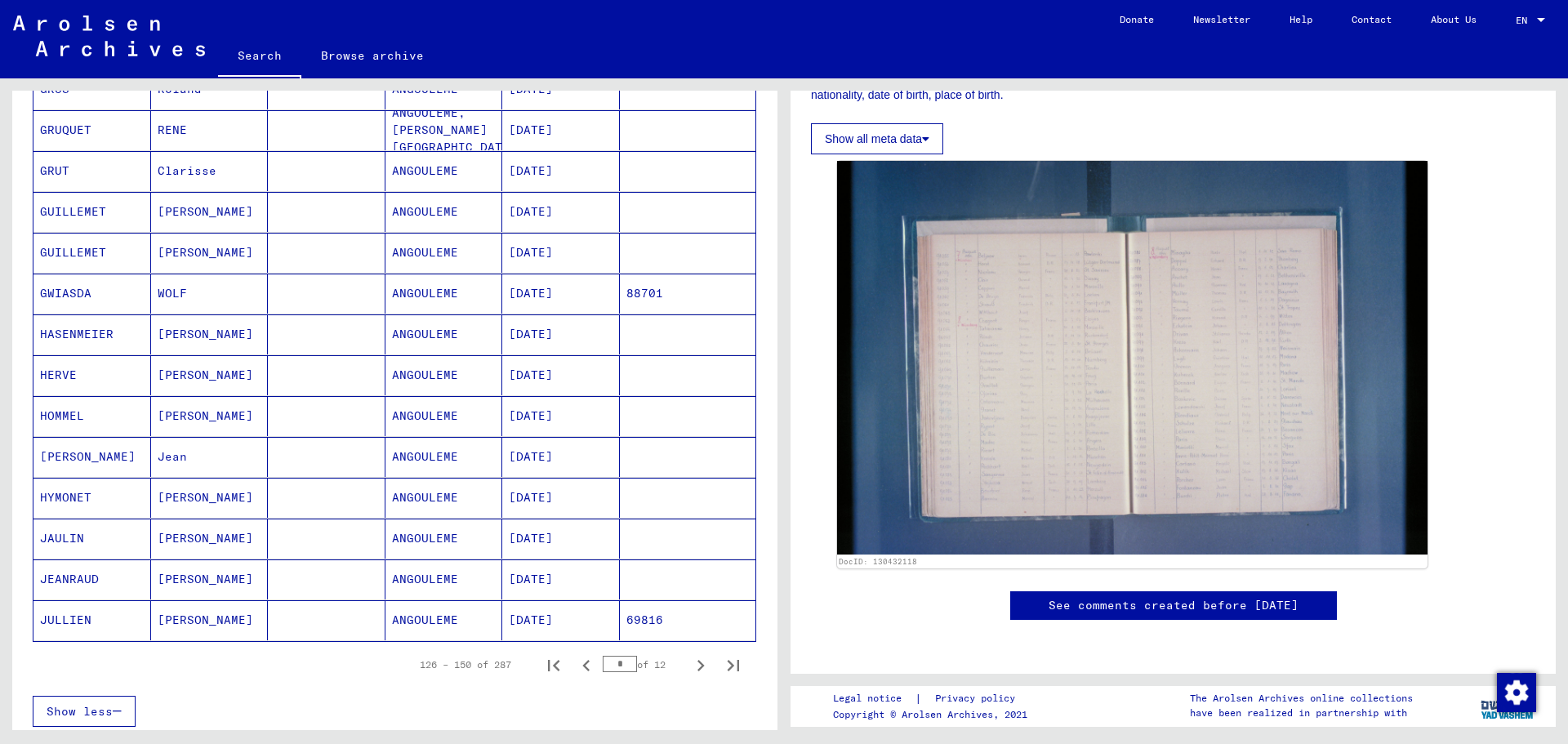
scroll to position [793, 0]
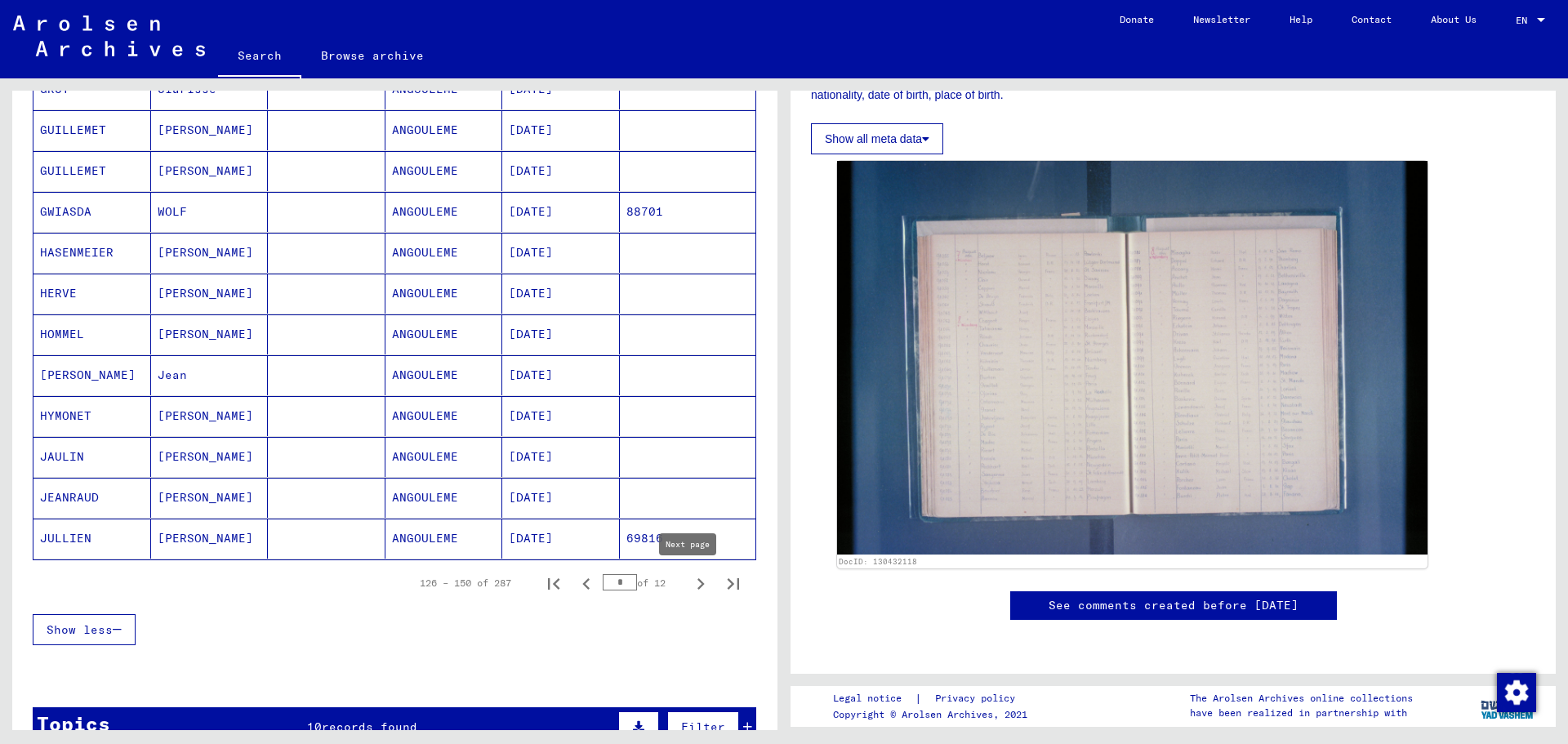
click at [691, 578] on icon "Next page" at bounding box center [700, 584] width 23 height 23
type input "*"
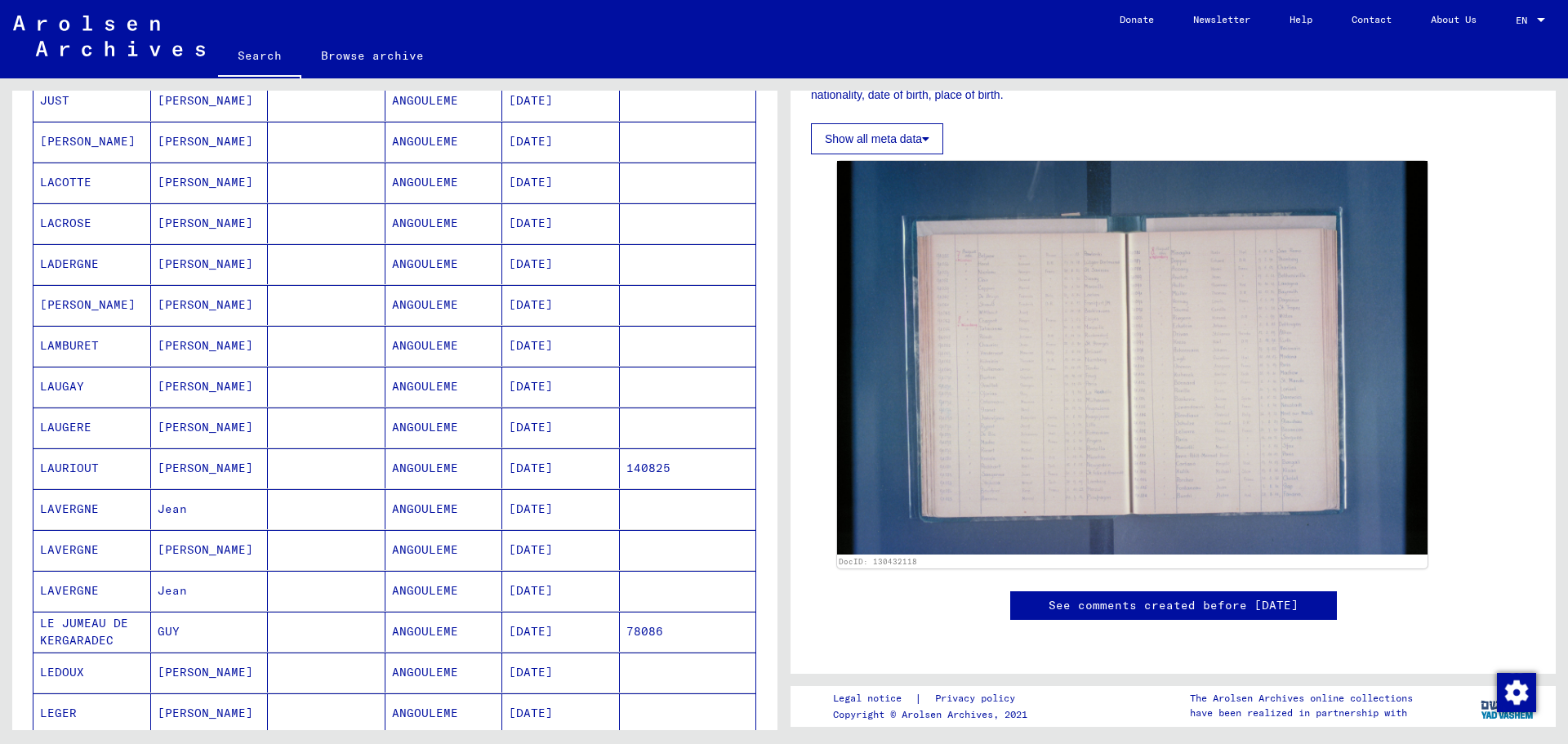
scroll to position [139, 0]
